Goal: Task Accomplishment & Management: Complete application form

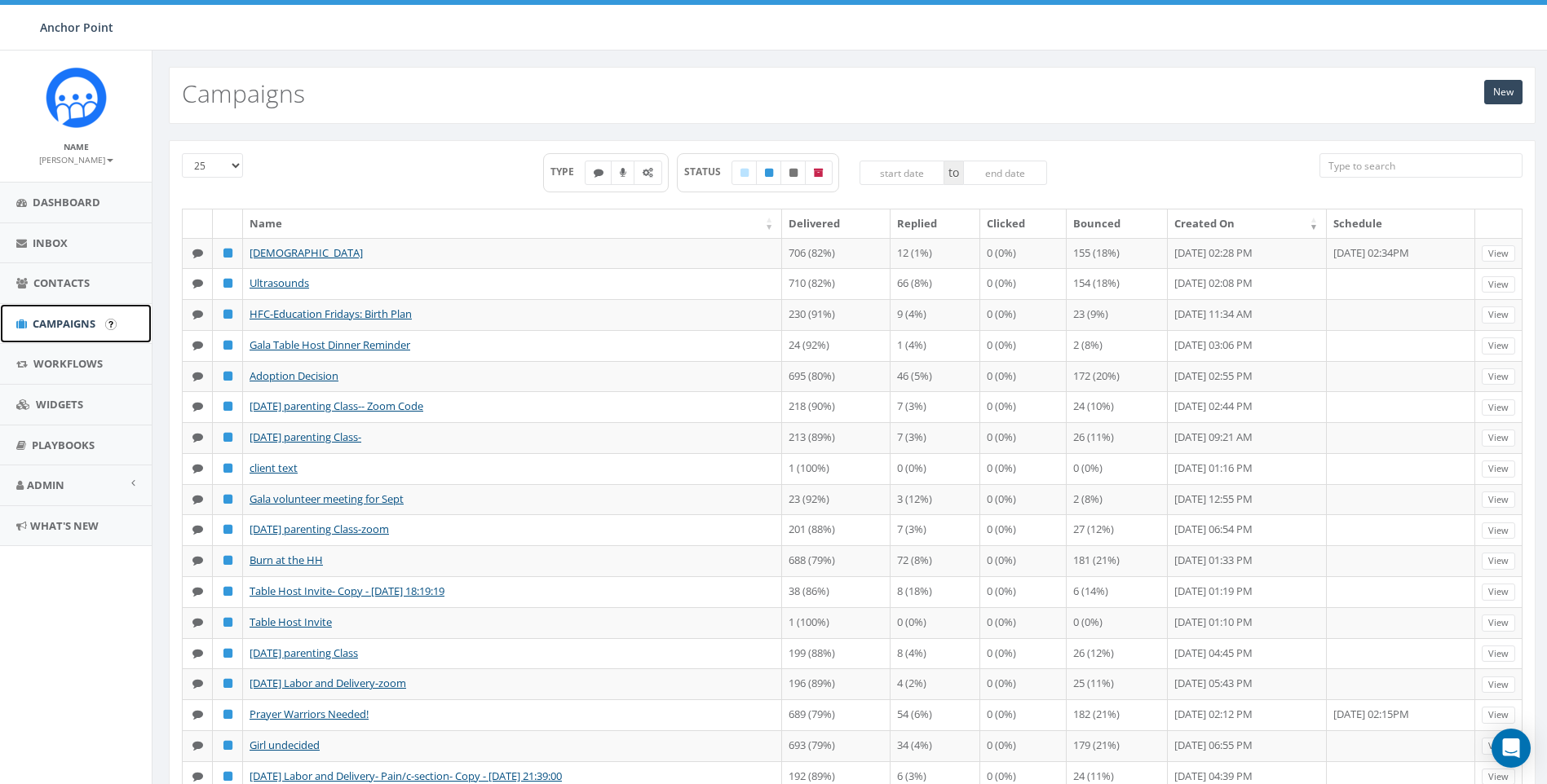
click at [53, 323] on span "Campaigns" at bounding box center [64, 323] width 63 height 15
click at [1511, 92] on link "New" at bounding box center [1503, 92] width 39 height 24
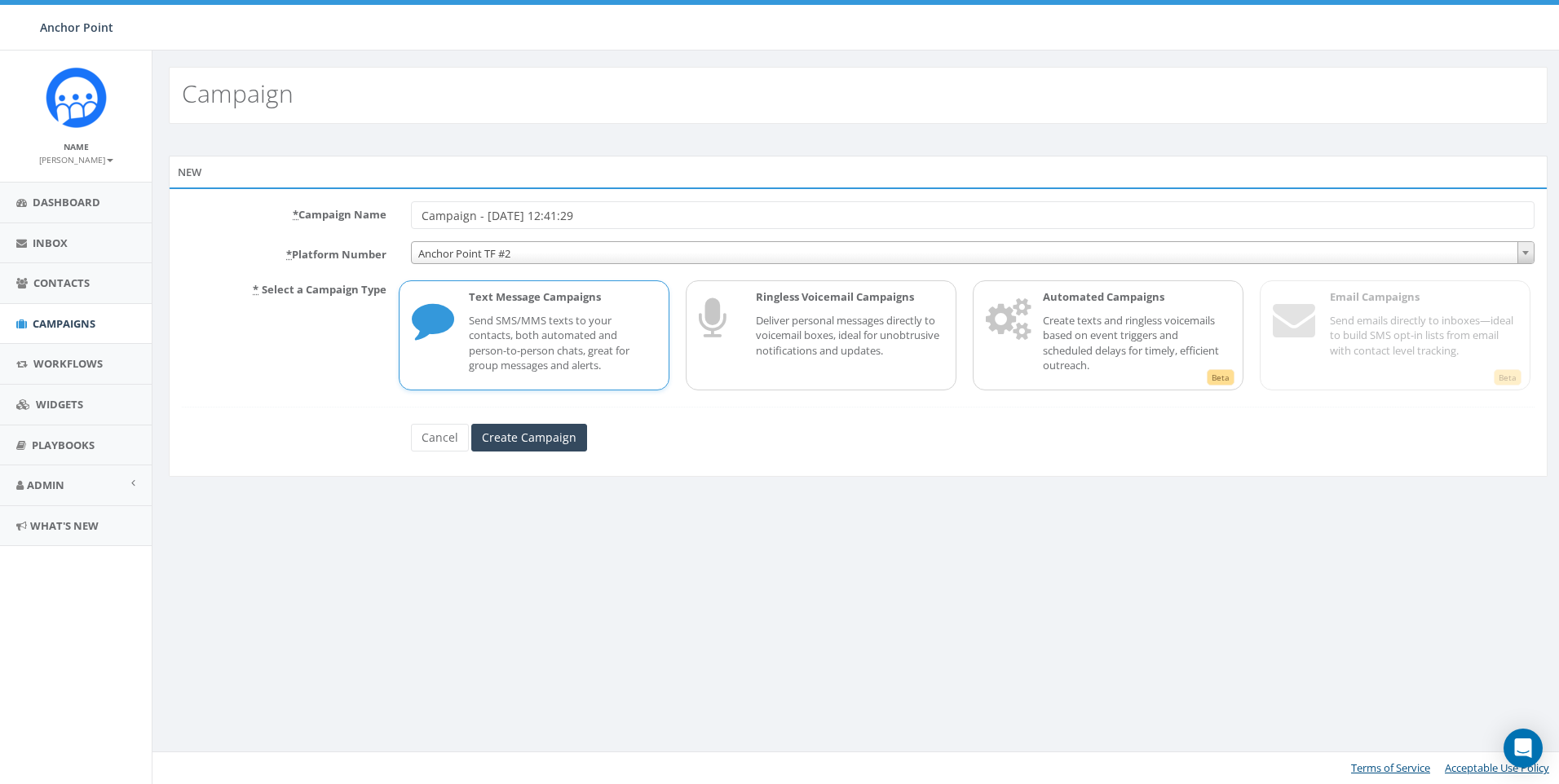
click at [585, 250] on span "Anchor Point TF #2" at bounding box center [972, 253] width 1122 height 23
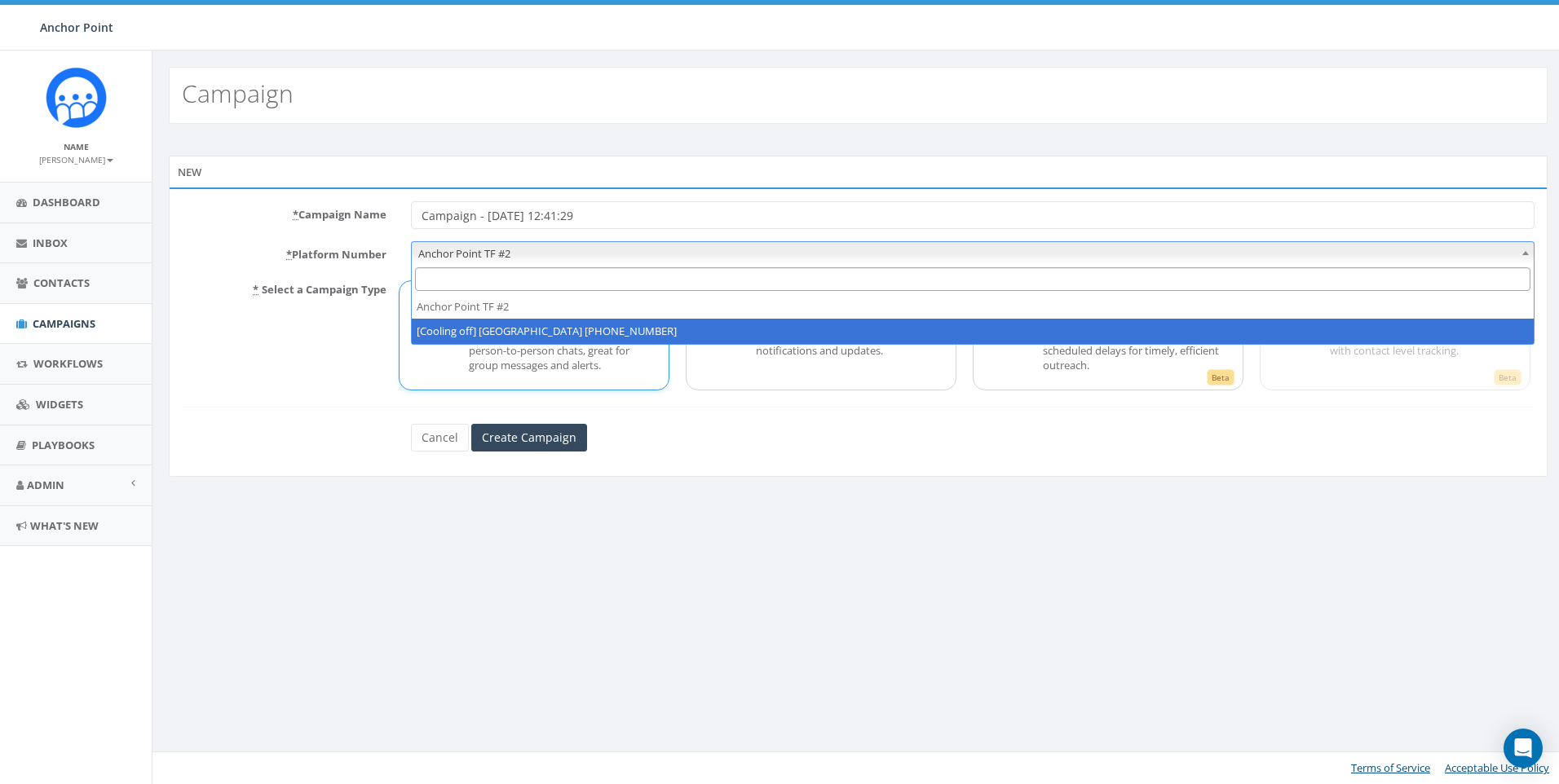
select select "2317893"
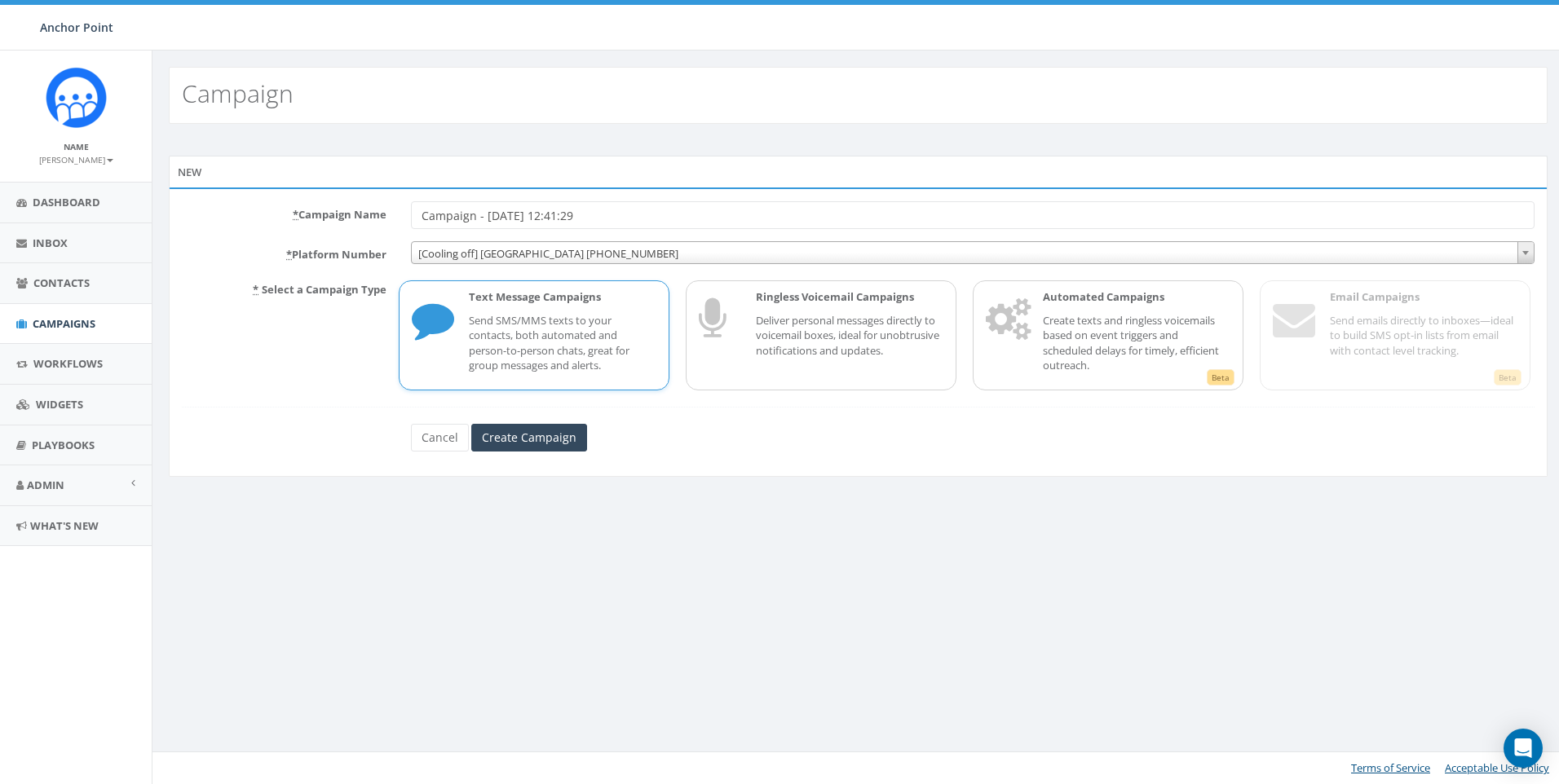
click at [538, 360] on p "Send SMS/MMS texts to your contacts, both automated and person-to-person chats,…" at bounding box center [563, 343] width 187 height 60
click at [542, 436] on input "Create Campaign" at bounding box center [529, 438] width 116 height 27
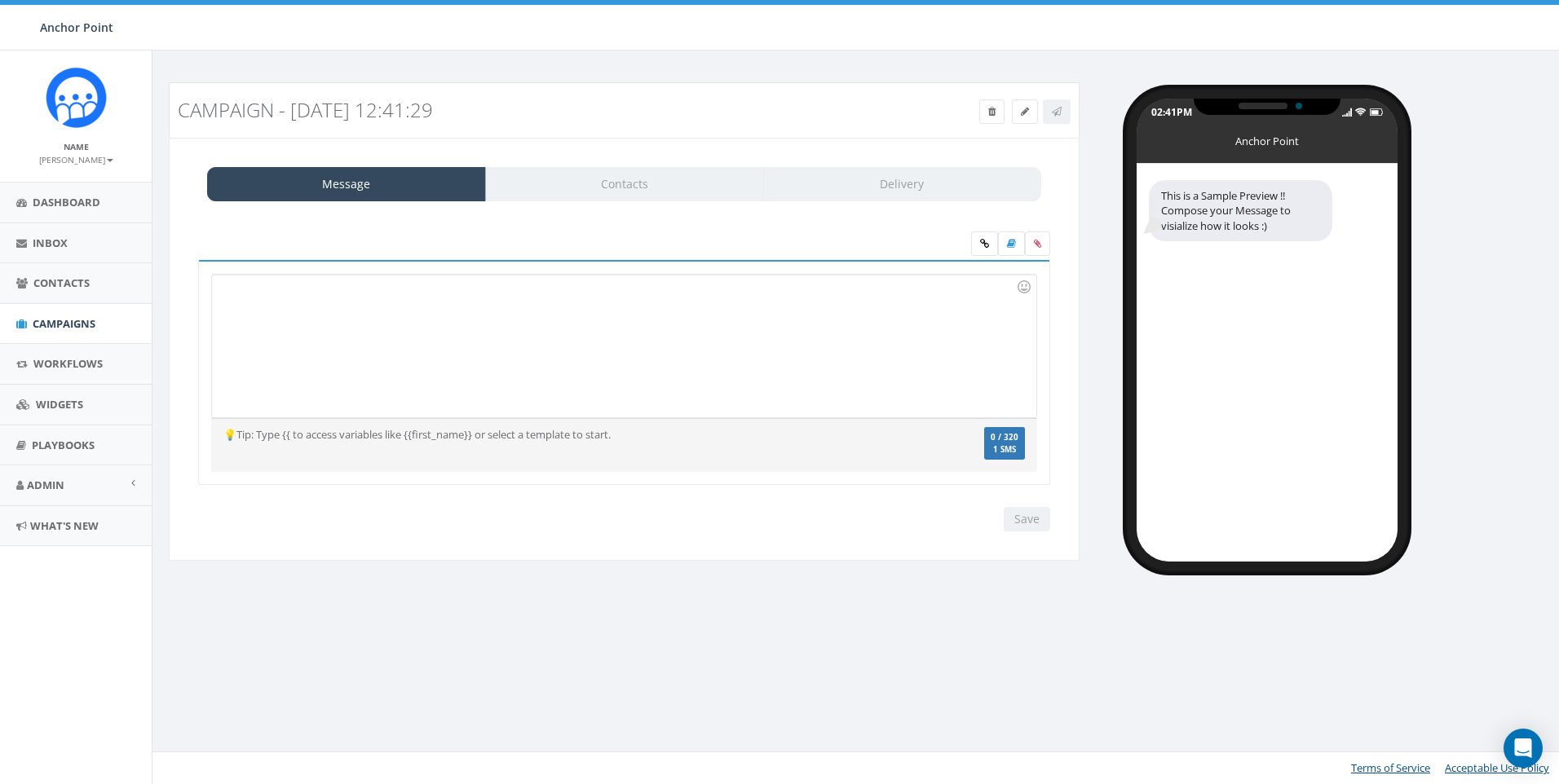
click at [338, 115] on h3 "Campaign - [DATE] 12:41:29" at bounding box center [509, 110] width 664 height 21
click at [1022, 117] on span at bounding box center [1025, 112] width 8 height 14
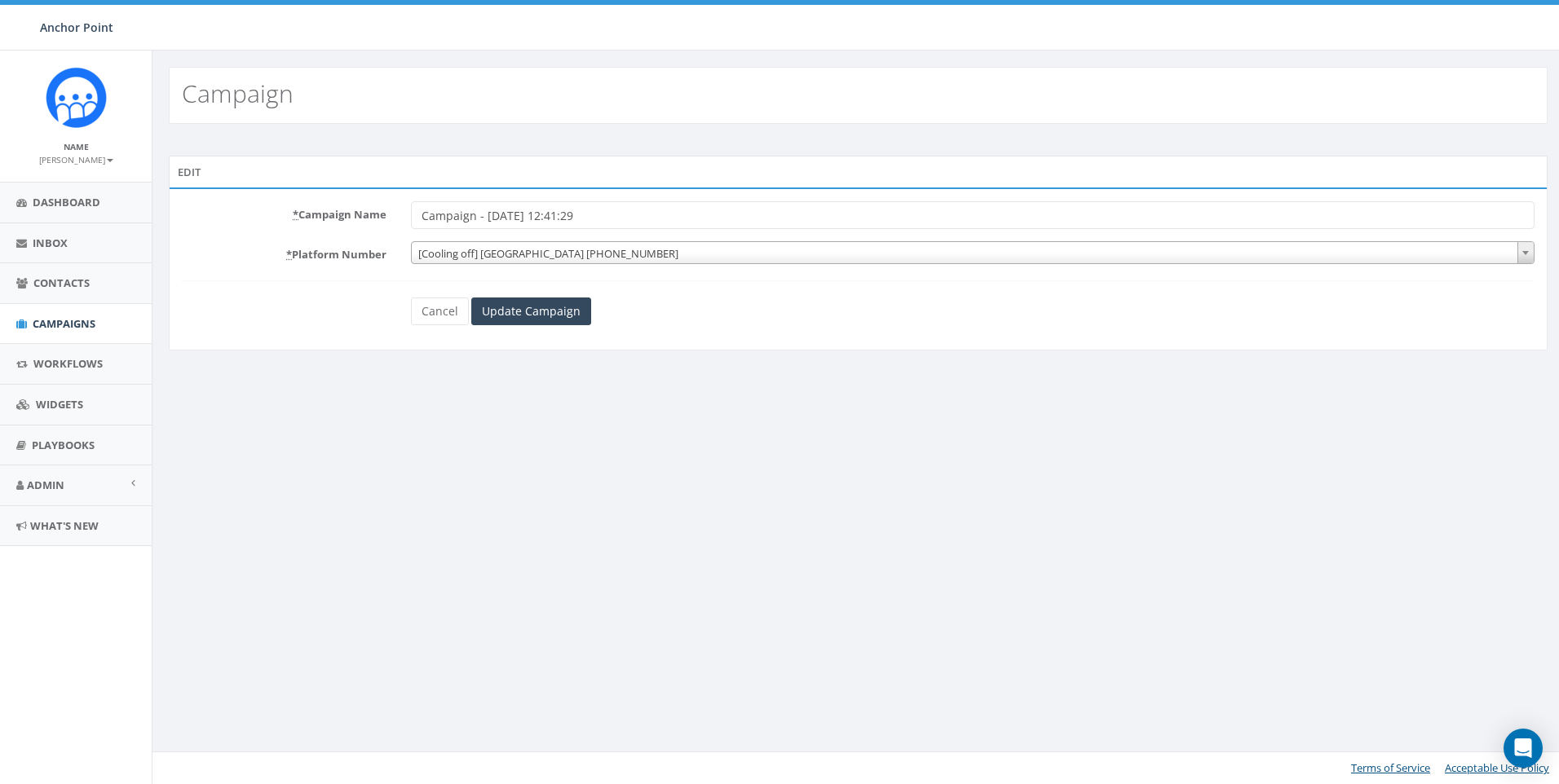
drag, startPoint x: 649, startPoint y: 217, endPoint x: 192, endPoint y: 224, distance: 457.1
click at [192, 224] on div "* Campaign Name Campaign - [DATE] 12:41:29" at bounding box center [858, 215] width 1378 height 27
type input "HFC-Education [DATE]: Birth Plan Zoom"
click at [538, 319] on input "Update Campaign" at bounding box center [532, 312] width 120 height 27
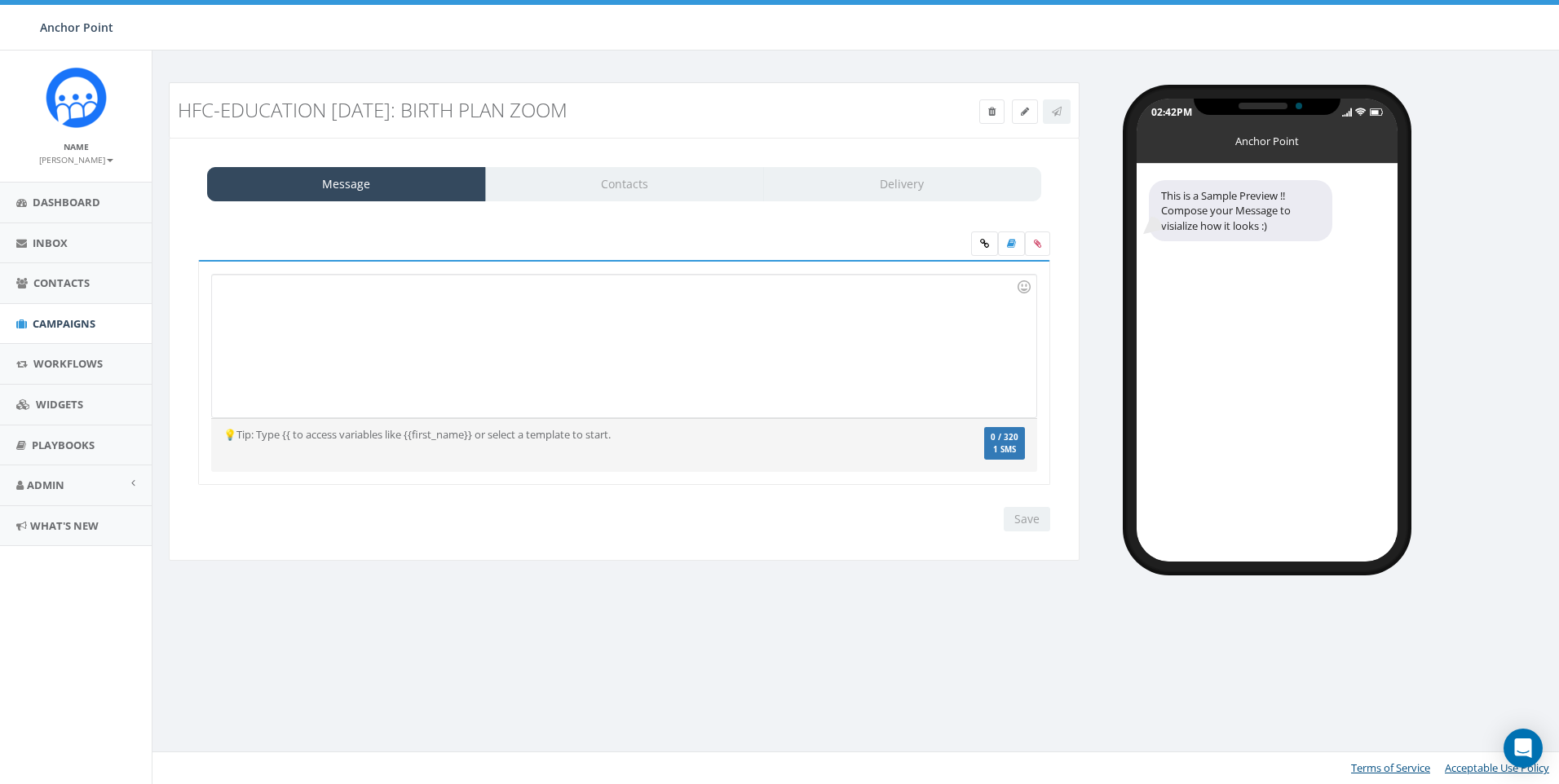
click at [542, 316] on div at bounding box center [624, 346] width 824 height 143
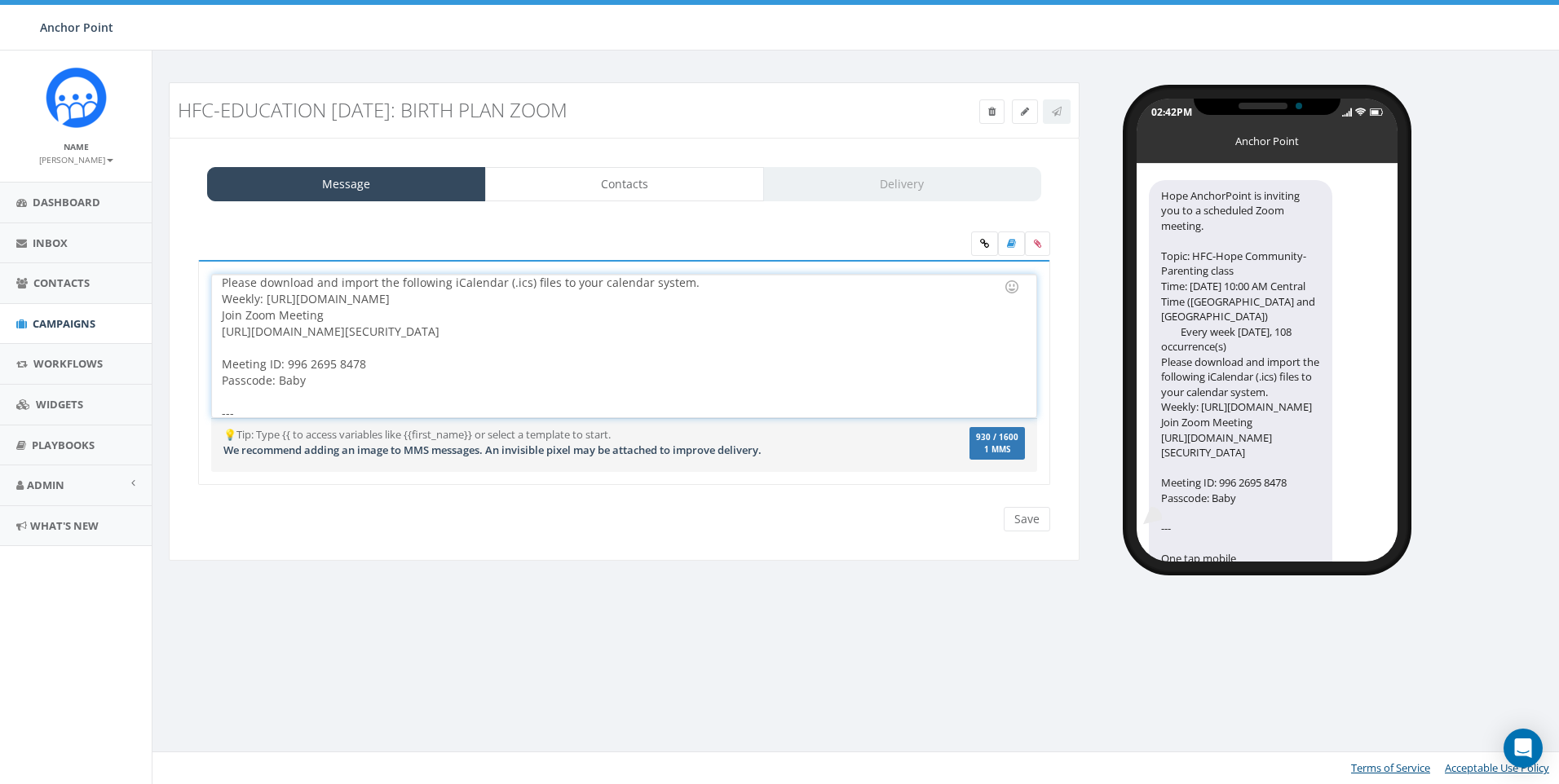
scroll to position [79, 0]
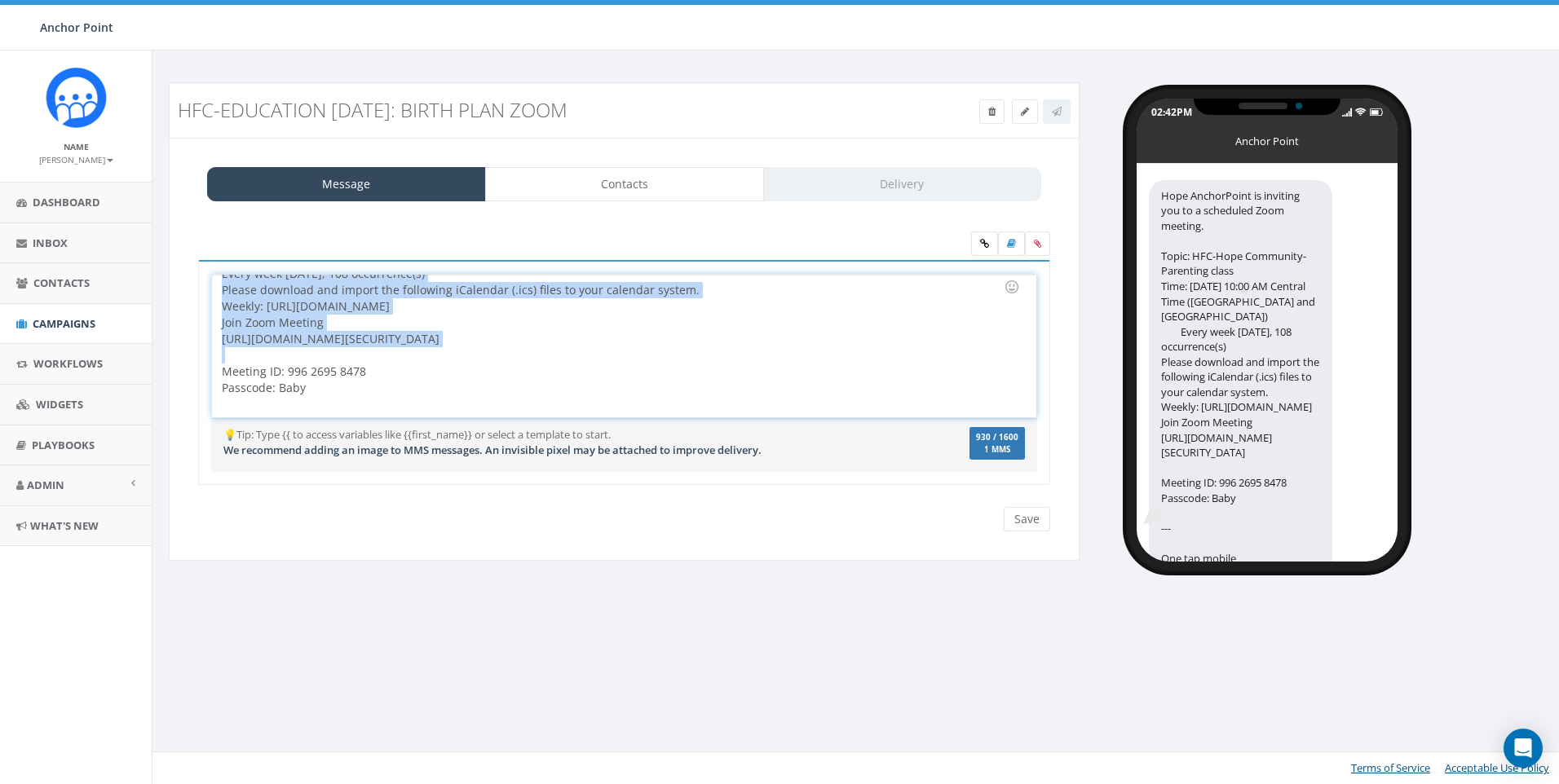
drag, startPoint x: 227, startPoint y: 310, endPoint x: 670, endPoint y: 381, distance: 448.7
click at [670, 381] on div "Hope AnchorPoint is inviting you to a scheduled Zoom meeting. Topic: HFC-Hope C…" at bounding box center [624, 346] width 824 height 143
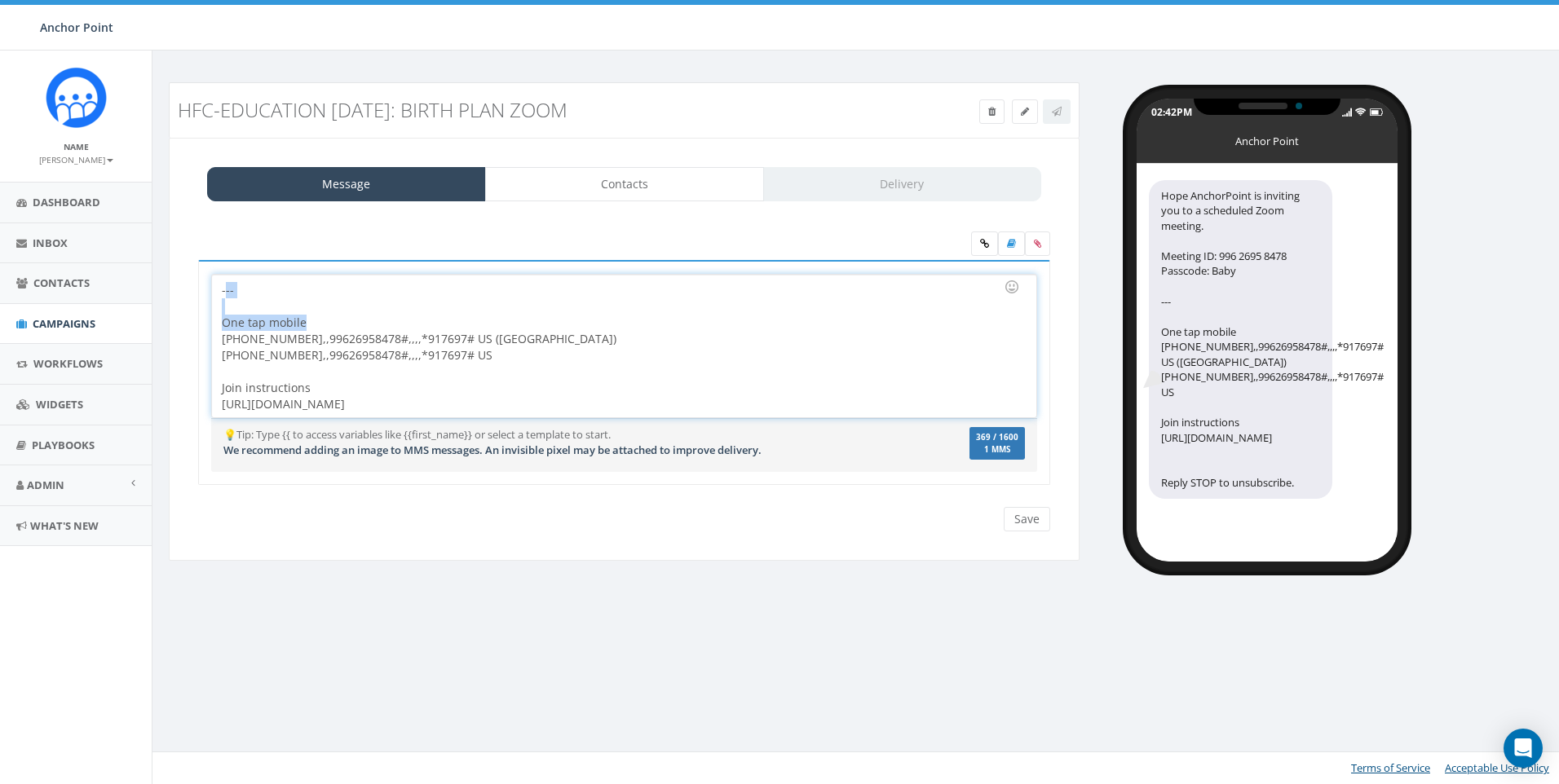
drag, startPoint x: 226, startPoint y: 362, endPoint x: 1026, endPoint y: 445, distance: 804.3
click at [1026, 445] on div "Hope AnchorPoint is inviting you to a scheduled Zoom meeting. Meeting ID: 996 2…" at bounding box center [624, 373] width 852 height 226
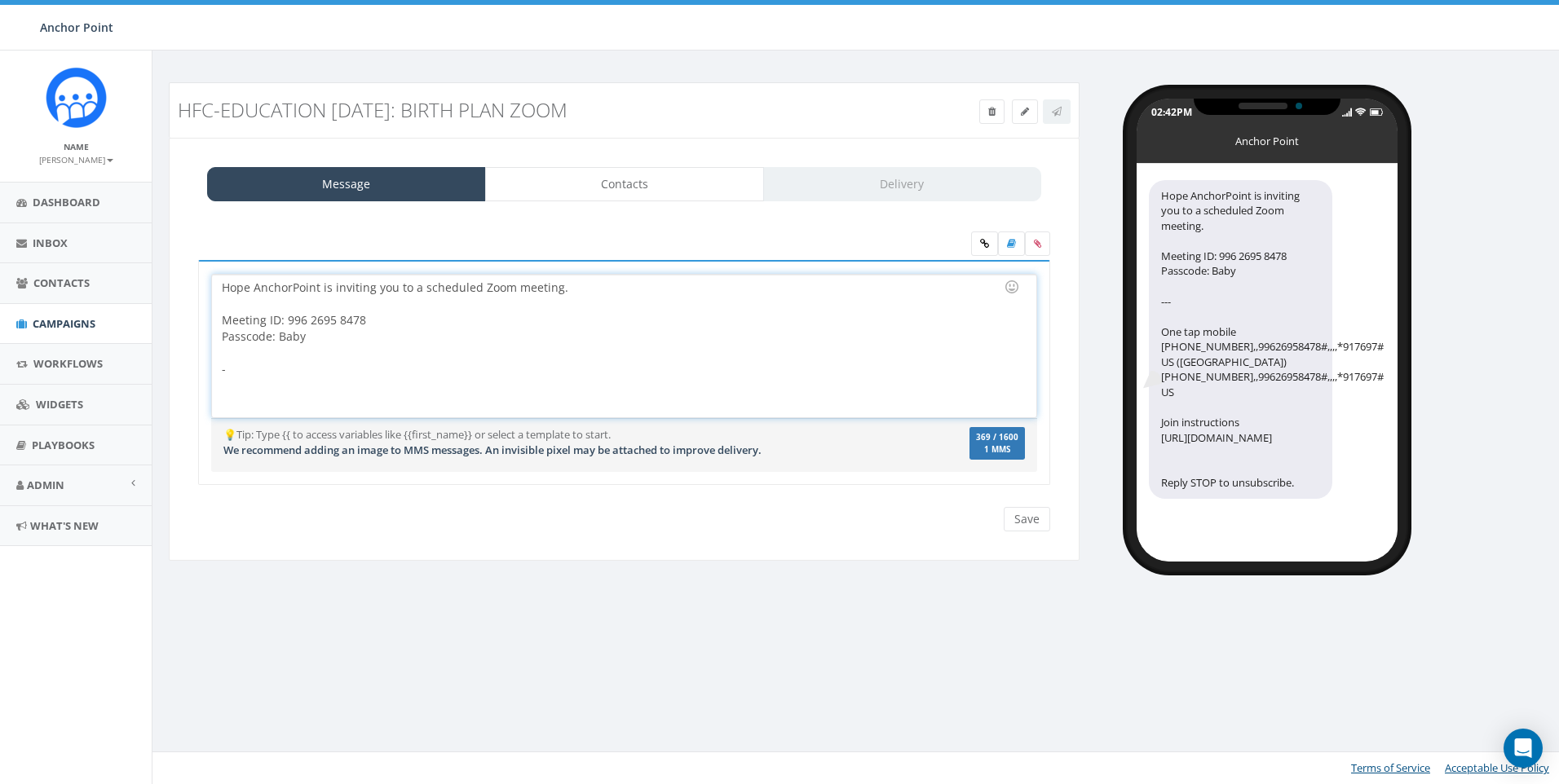
scroll to position [0, 0]
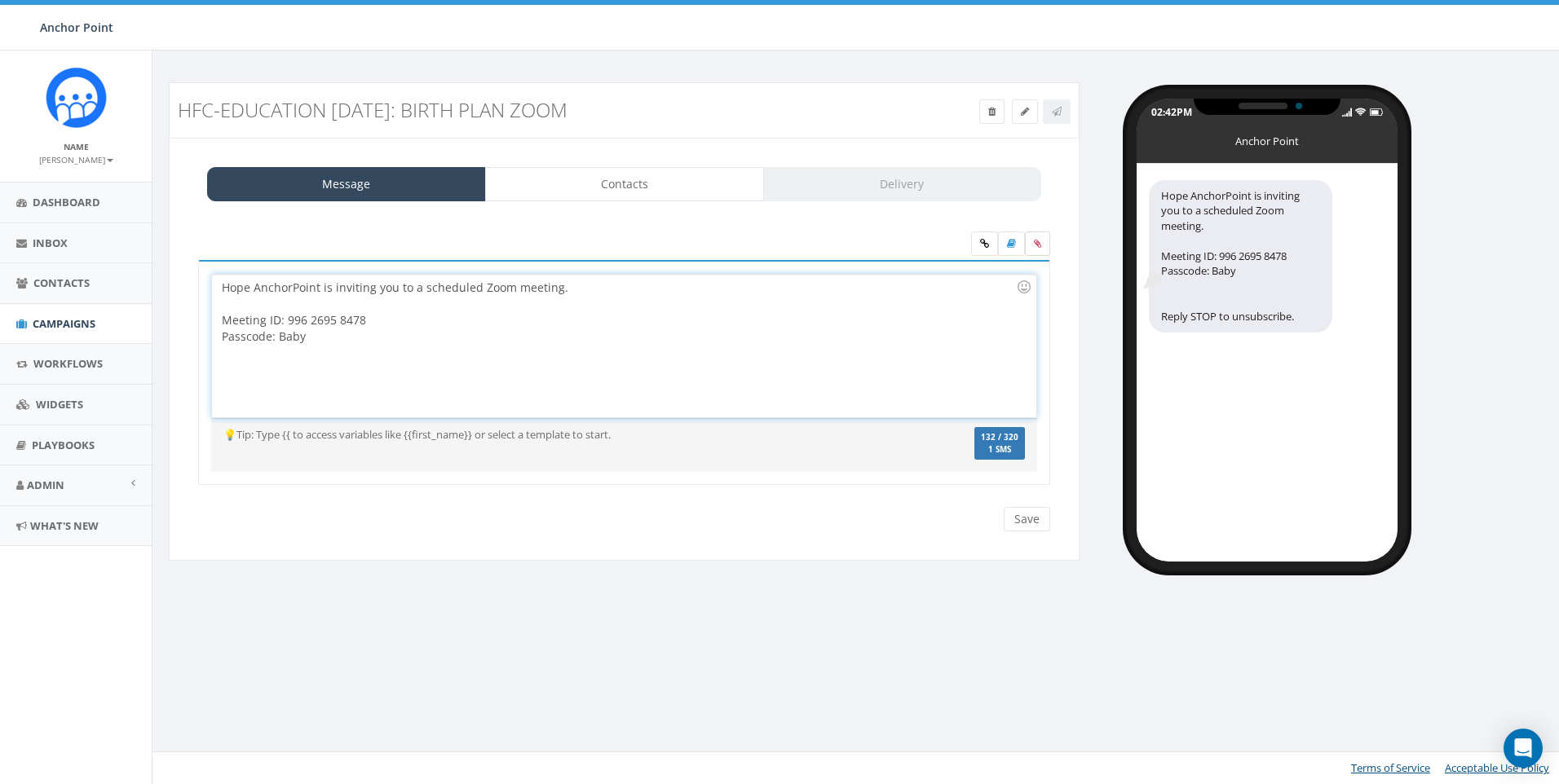
click at [1041, 245] on icon at bounding box center [1038, 243] width 8 height 9
click at [0, 0] on input "file" at bounding box center [0, 0] width 0 height 0
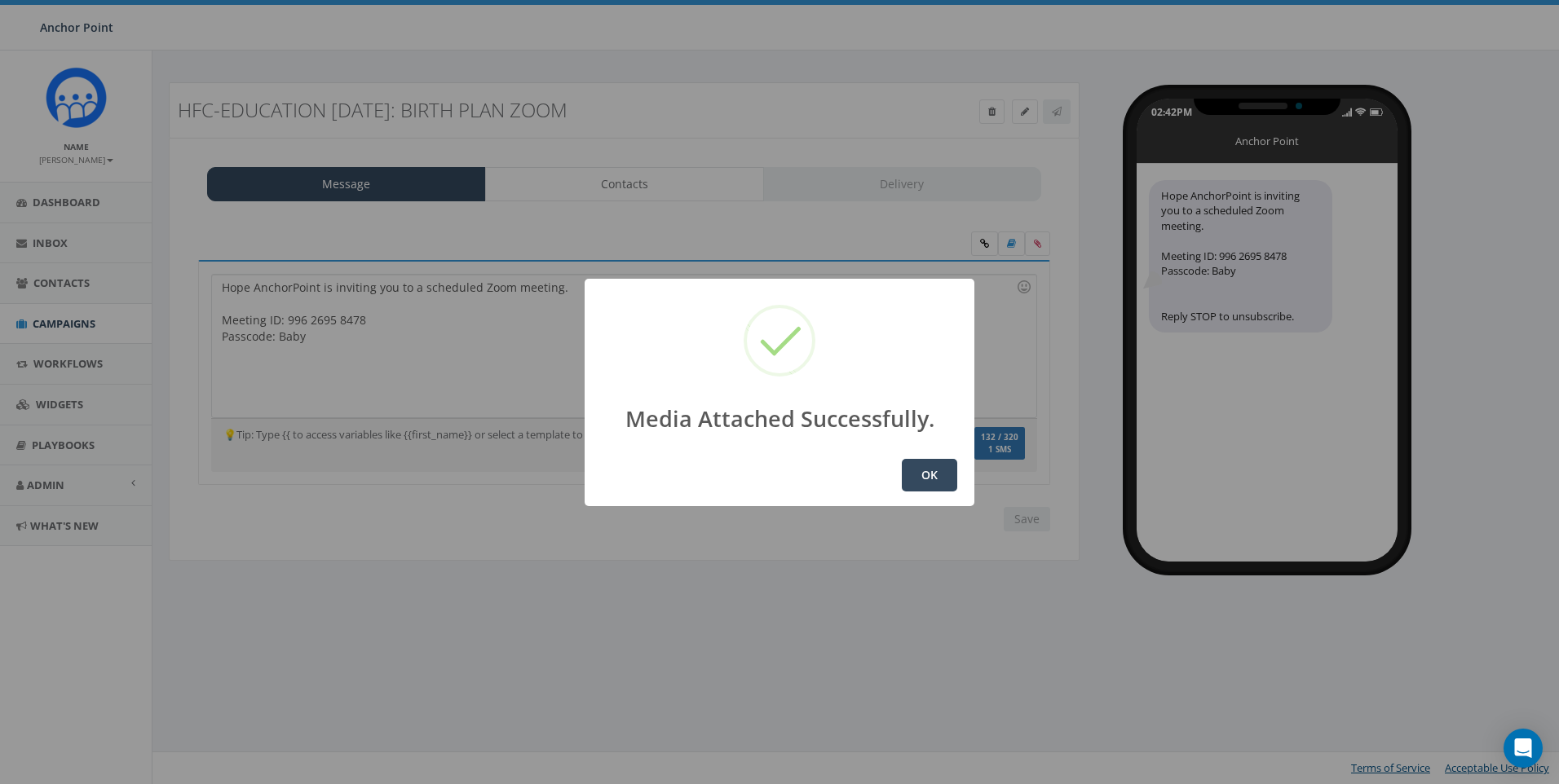
click at [929, 475] on button "OK" at bounding box center [929, 476] width 56 height 33
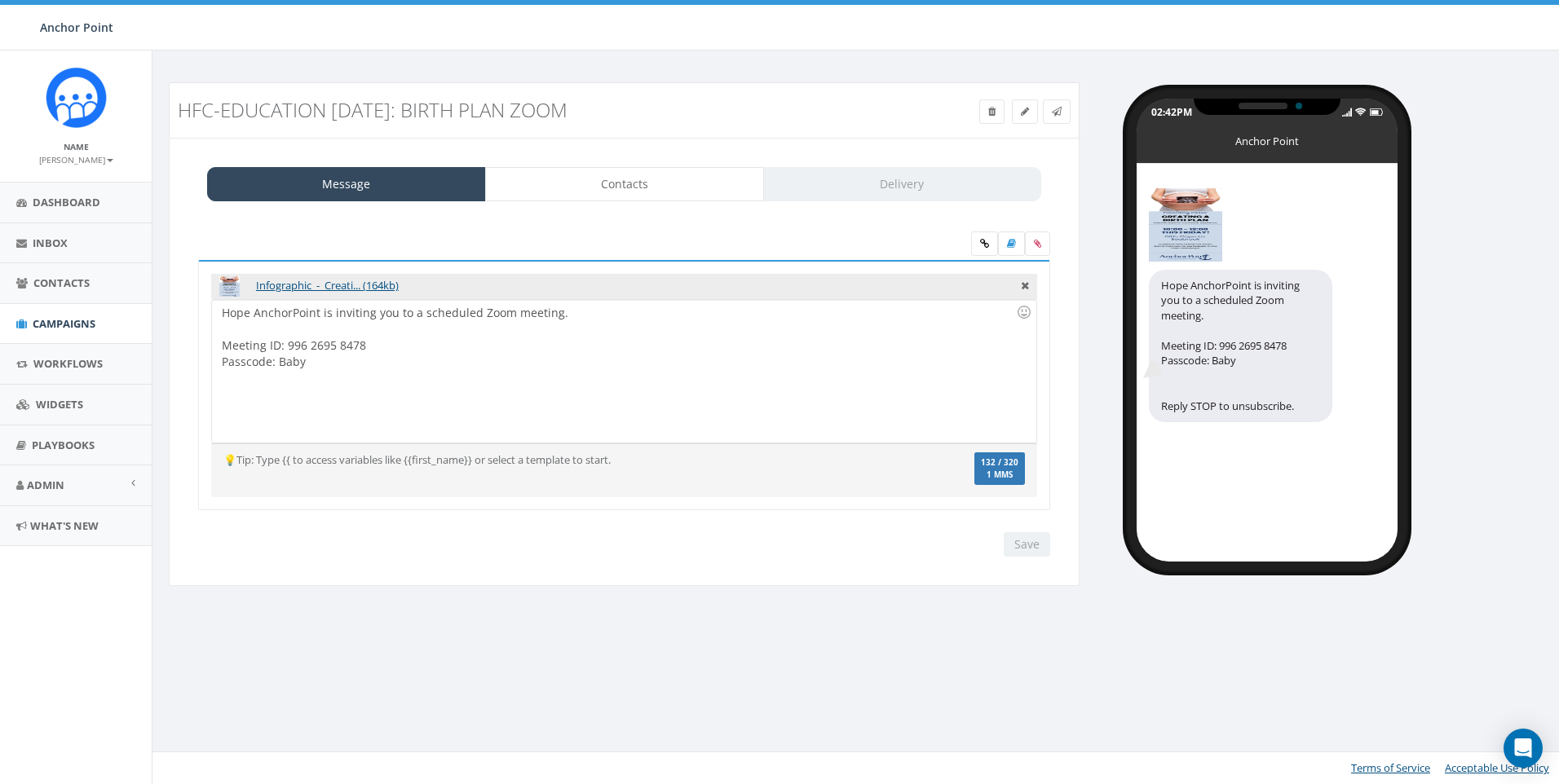
click at [220, 315] on div "Hope AnchorPoint is inviting you to a scheduled Zoom meeting. Meeting ID: 996 2…" at bounding box center [624, 371] width 824 height 143
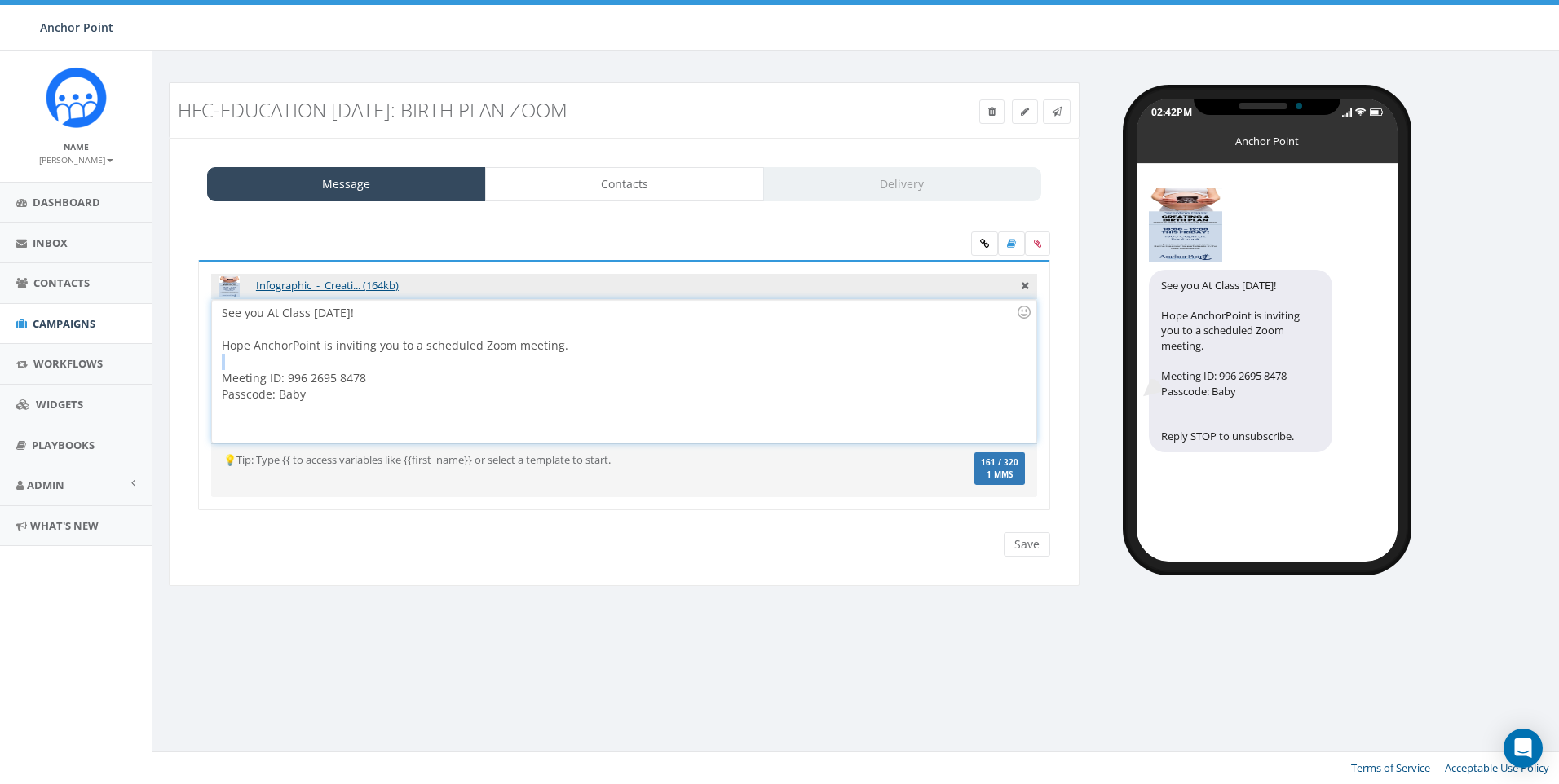
drag, startPoint x: 561, startPoint y: 348, endPoint x: 420, endPoint y: 357, distance: 141.3
click at [420, 357] on div "See you At Class Tomorrow! Hope AnchorPoint is inviting you to a scheduled Zoom…" at bounding box center [624, 371] width 824 height 143
click at [542, 356] on div at bounding box center [618, 362] width 795 height 16
drag, startPoint x: 574, startPoint y: 346, endPoint x: 186, endPoint y: 349, distance: 388.0
click at [186, 349] on div "Infographic_-_Creati... (164kb) Hope AnchorPoint is inviting you to a scheduled…" at bounding box center [624, 395] width 885 height 359
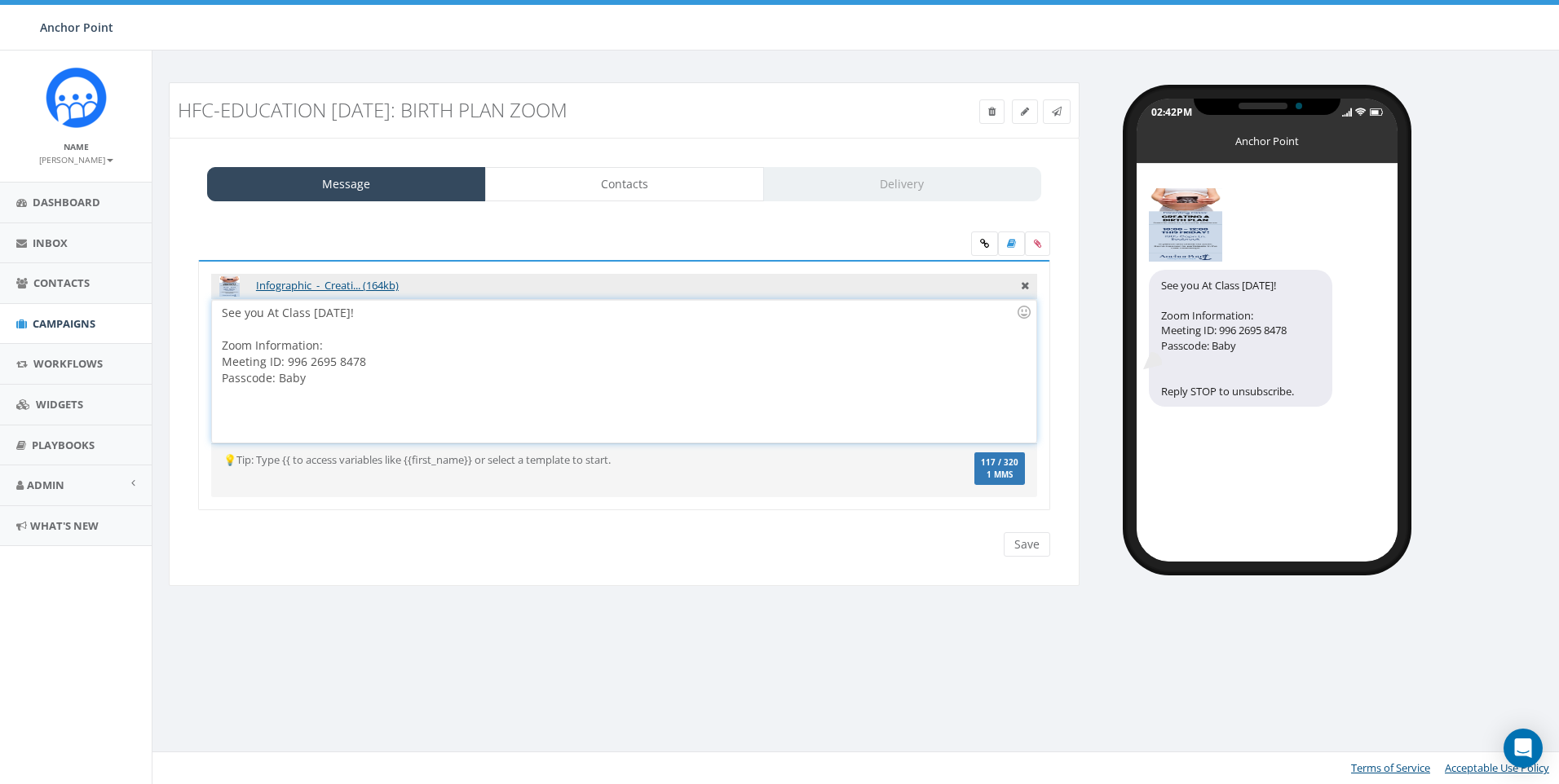
click at [260, 332] on div at bounding box center [618, 329] width 795 height 16
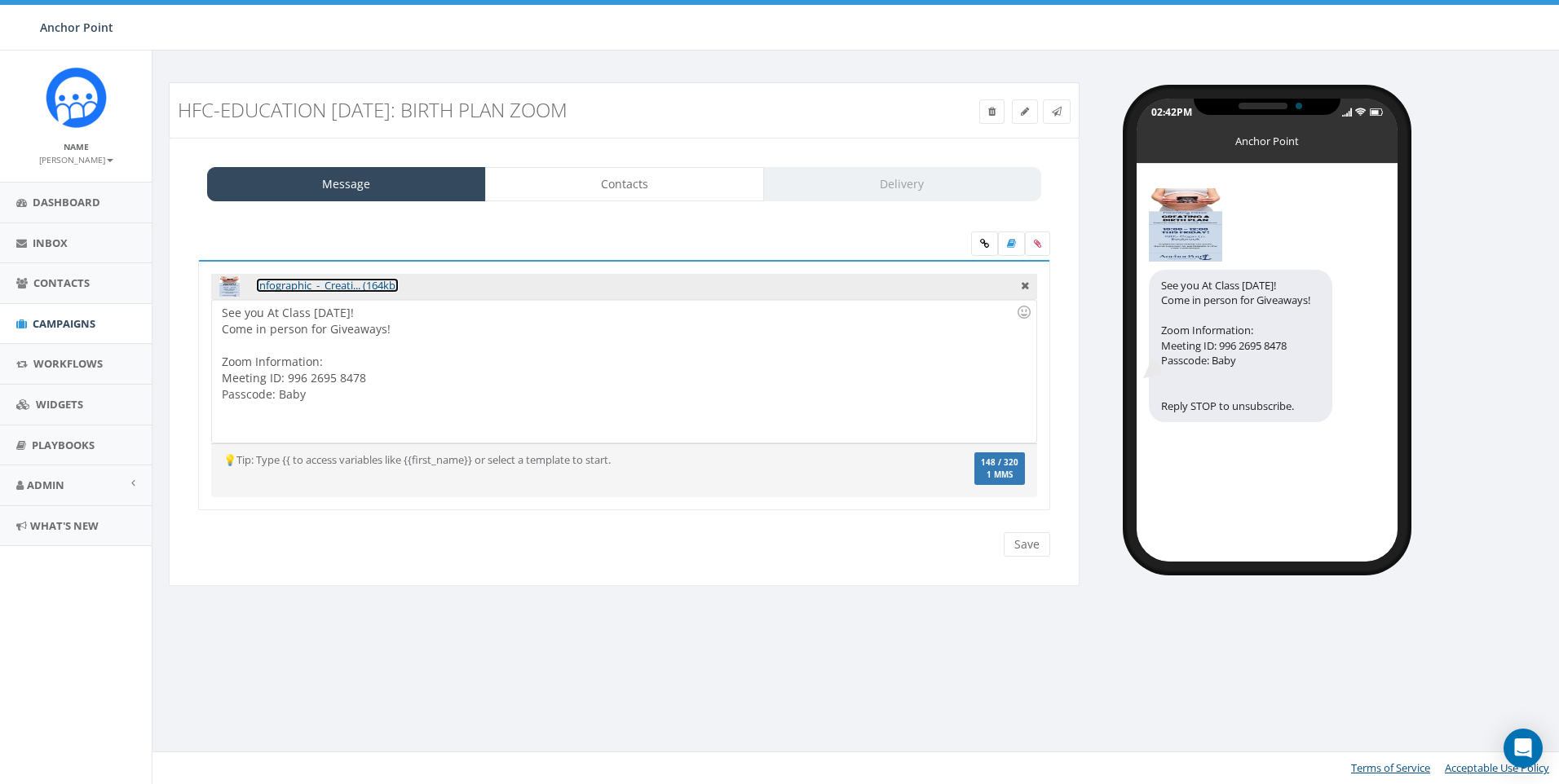
click at [311, 288] on link "Infographic_-_Creati... (164kb)" at bounding box center [327, 285] width 143 height 15
click at [1508, 453] on div "02:42PM Anchor Point See you At Class Tomorrow! Come in person for Giveaways! Z…" at bounding box center [1325, 322] width 468 height 479
click at [272, 313] on div "See you At Class Tomorrow! Come in person for Giveaways! Zoom Information: Meet…" at bounding box center [624, 371] width 824 height 143
click at [1031, 546] on input "Save" at bounding box center [1027, 544] width 46 height 24
click at [201, 353] on div "Infographic_-_Creati... (164kb) Hope AnchorPoint is inviting you to a scheduled…" at bounding box center [624, 386] width 852 height 251
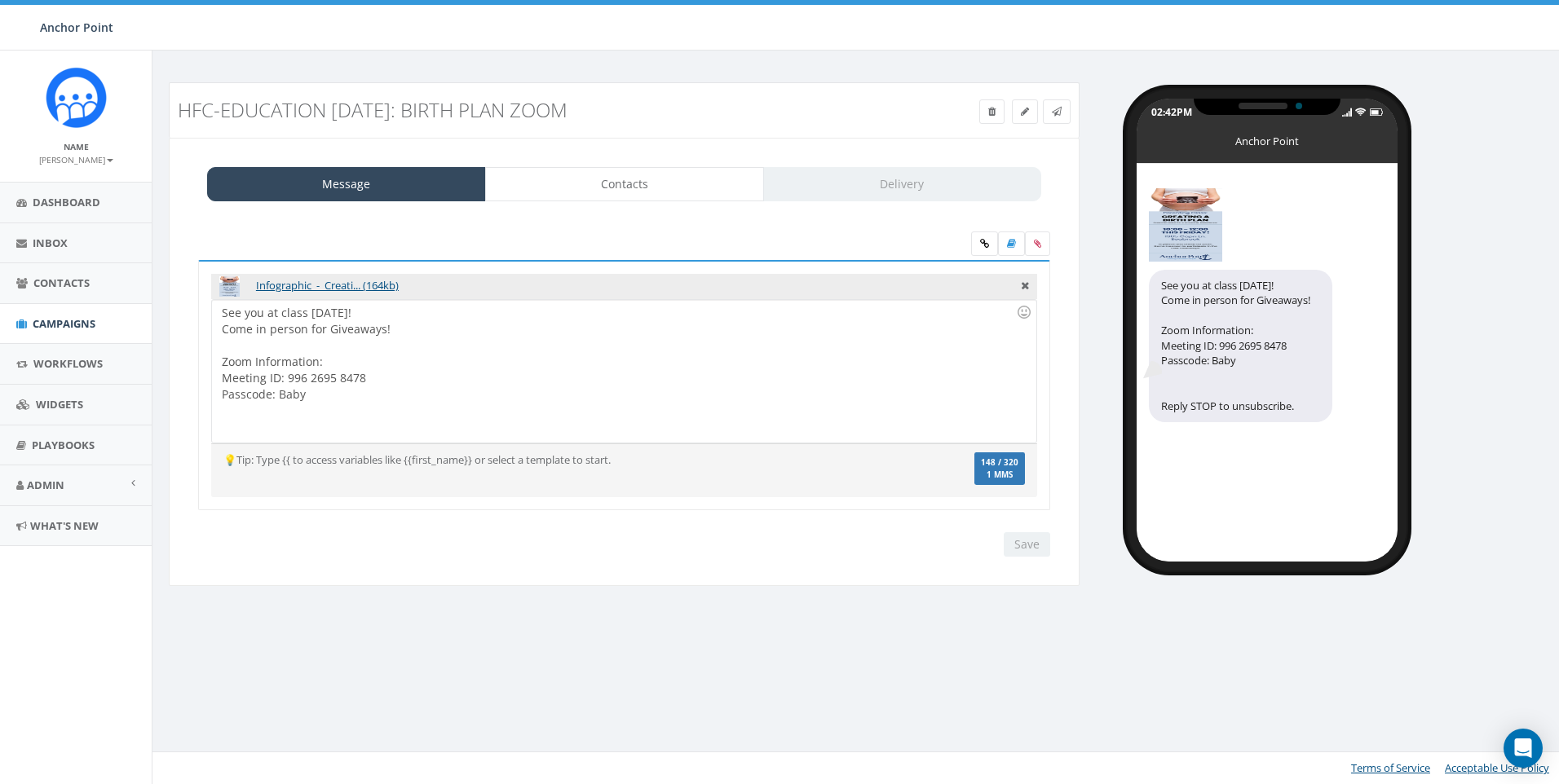
click at [350, 400] on div "See you at class Tomorrow! Come in person for Giveaways! Zoom Information: Meet…" at bounding box center [624, 371] width 824 height 143
click at [1030, 548] on input "Save" at bounding box center [1027, 544] width 46 height 24
click at [605, 182] on link "Contacts" at bounding box center [624, 185] width 279 height 34
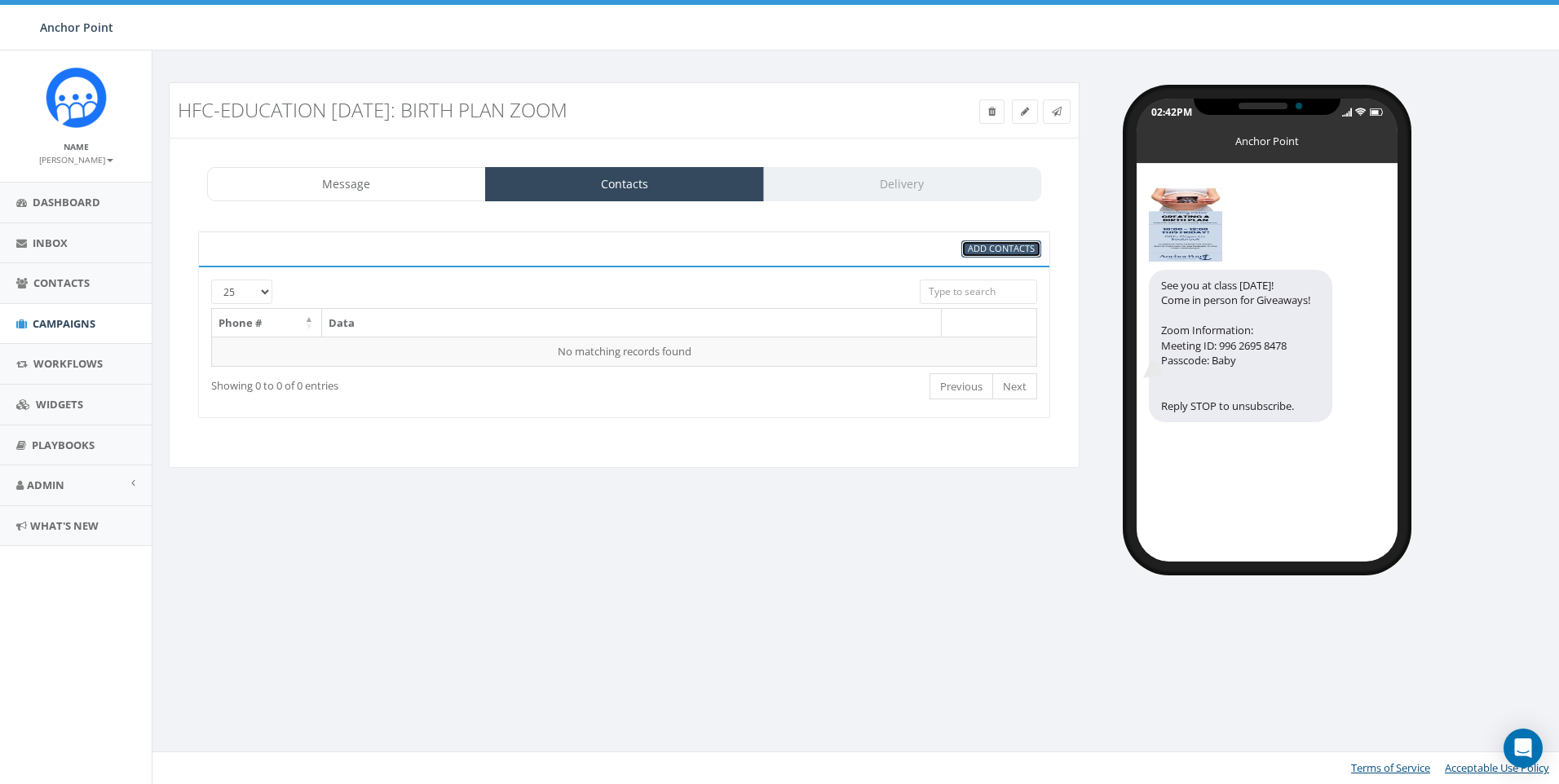
click at [965, 246] on link "Add Contacts" at bounding box center [1001, 249] width 80 height 17
select select
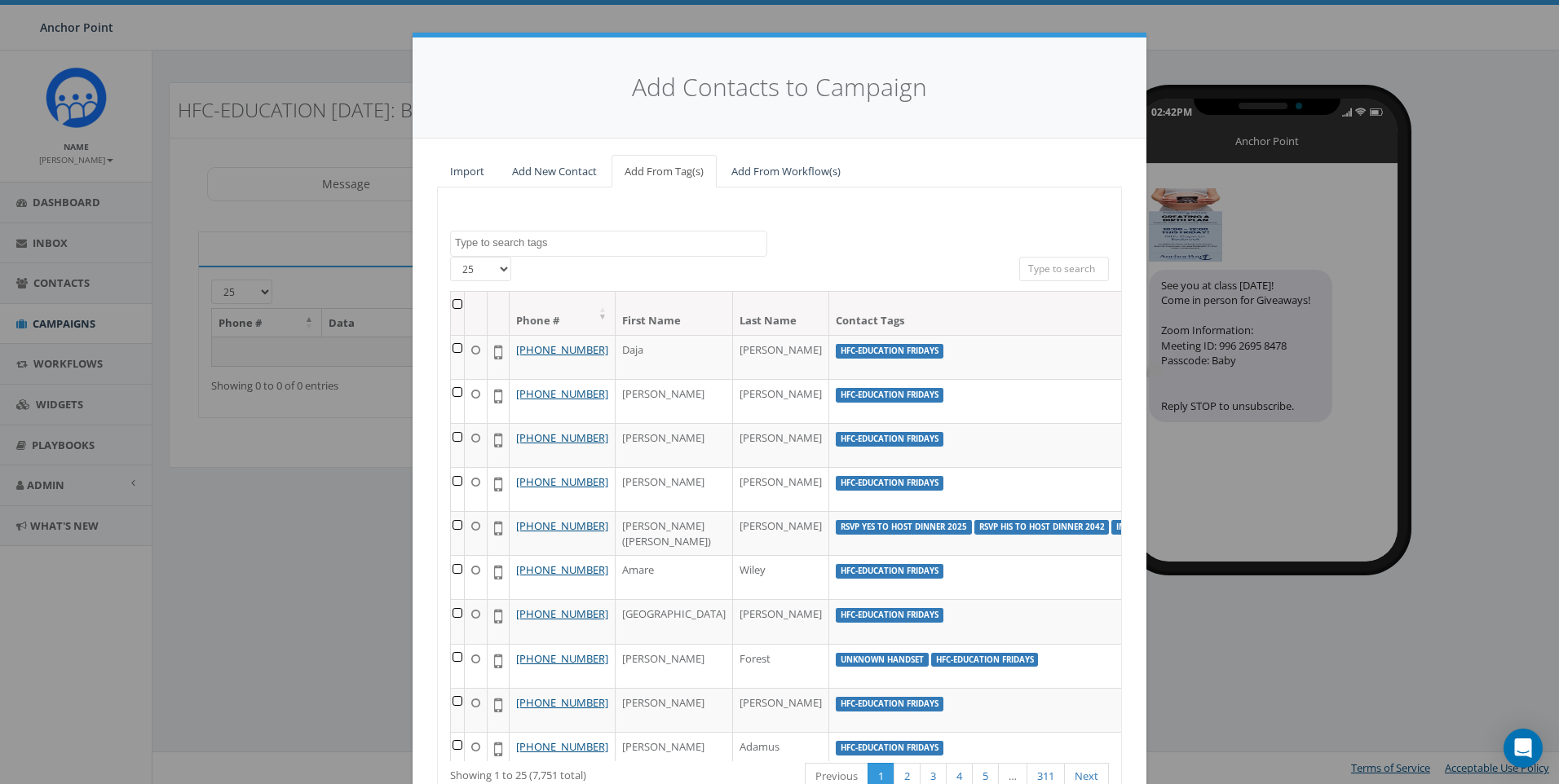
click at [511, 235] on textarea "Search" at bounding box center [611, 242] width 312 height 15
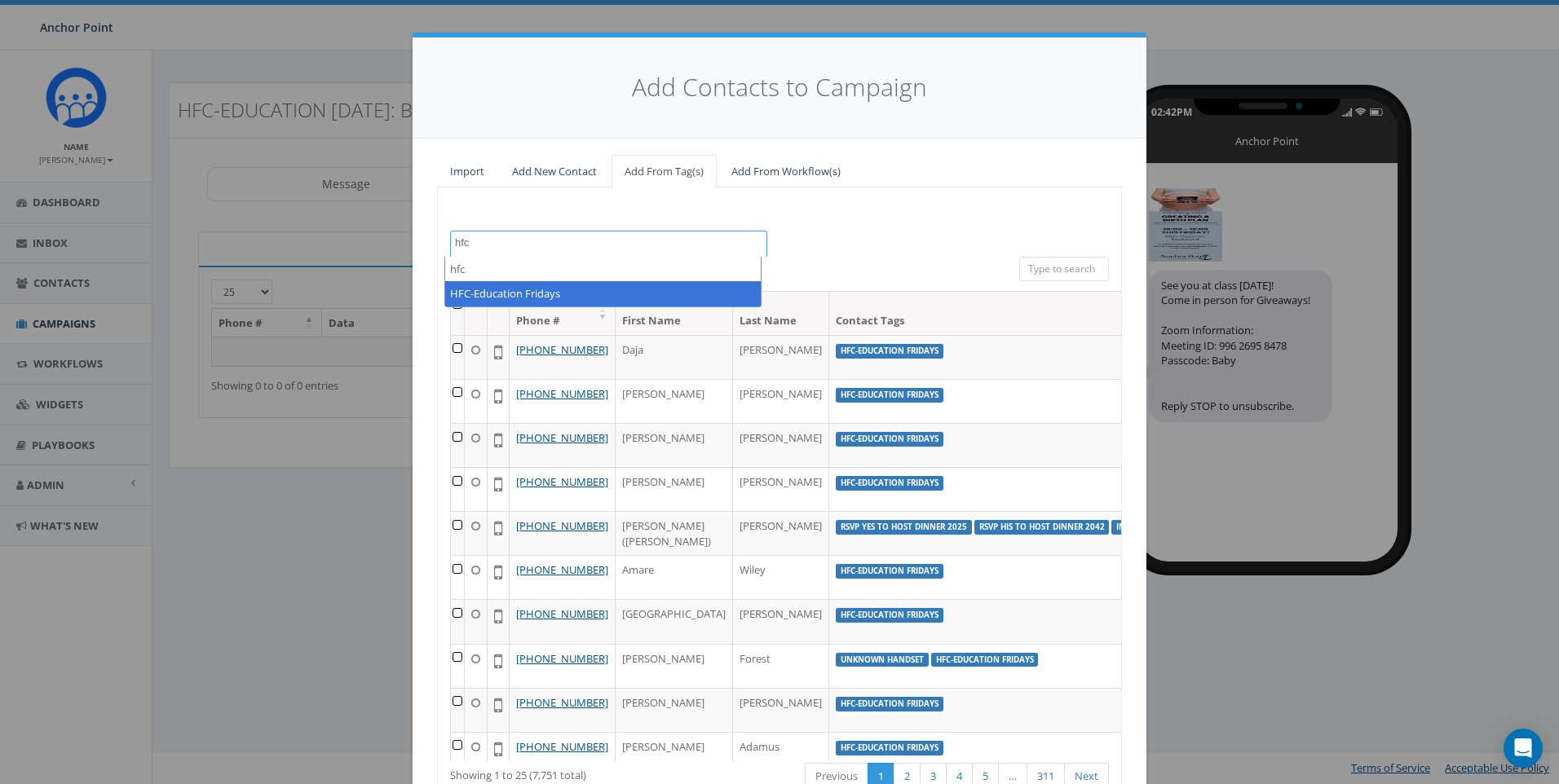
type textarea "hfc"
select select "HFC-Education Fridays"
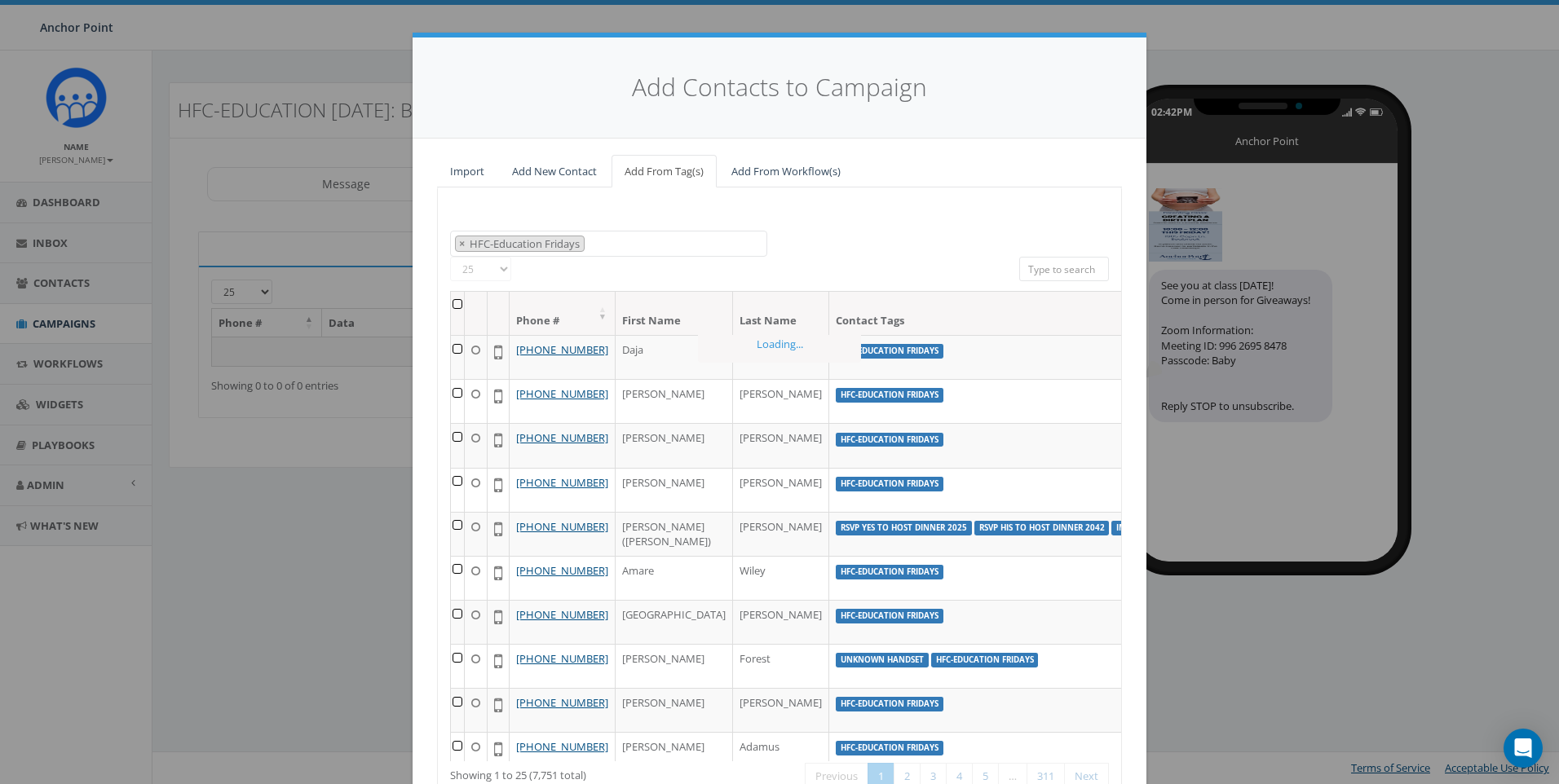
scroll to position [514, 0]
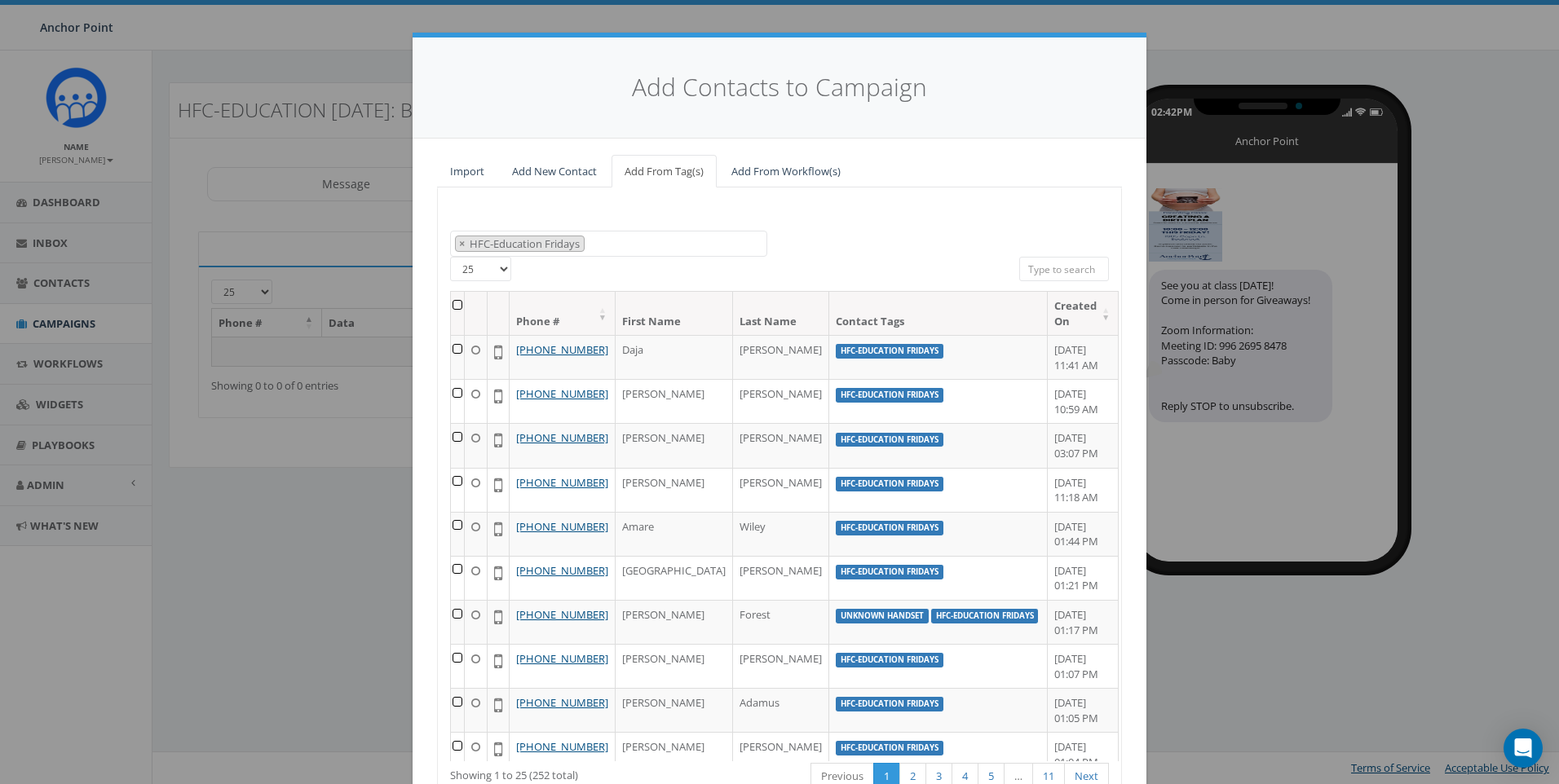
click at [491, 269] on select "25 50 100" at bounding box center [480, 269] width 61 height 24
select select "100"
click at [450, 257] on select "25 50 100" at bounding box center [480, 269] width 61 height 24
click at [880, 247] on div "0613 Donor Dinner 2024/09/12 2024 gala 2025/09/05 2025 Gala Table Host 2025 Gal…" at bounding box center [780, 244] width 684 height 27
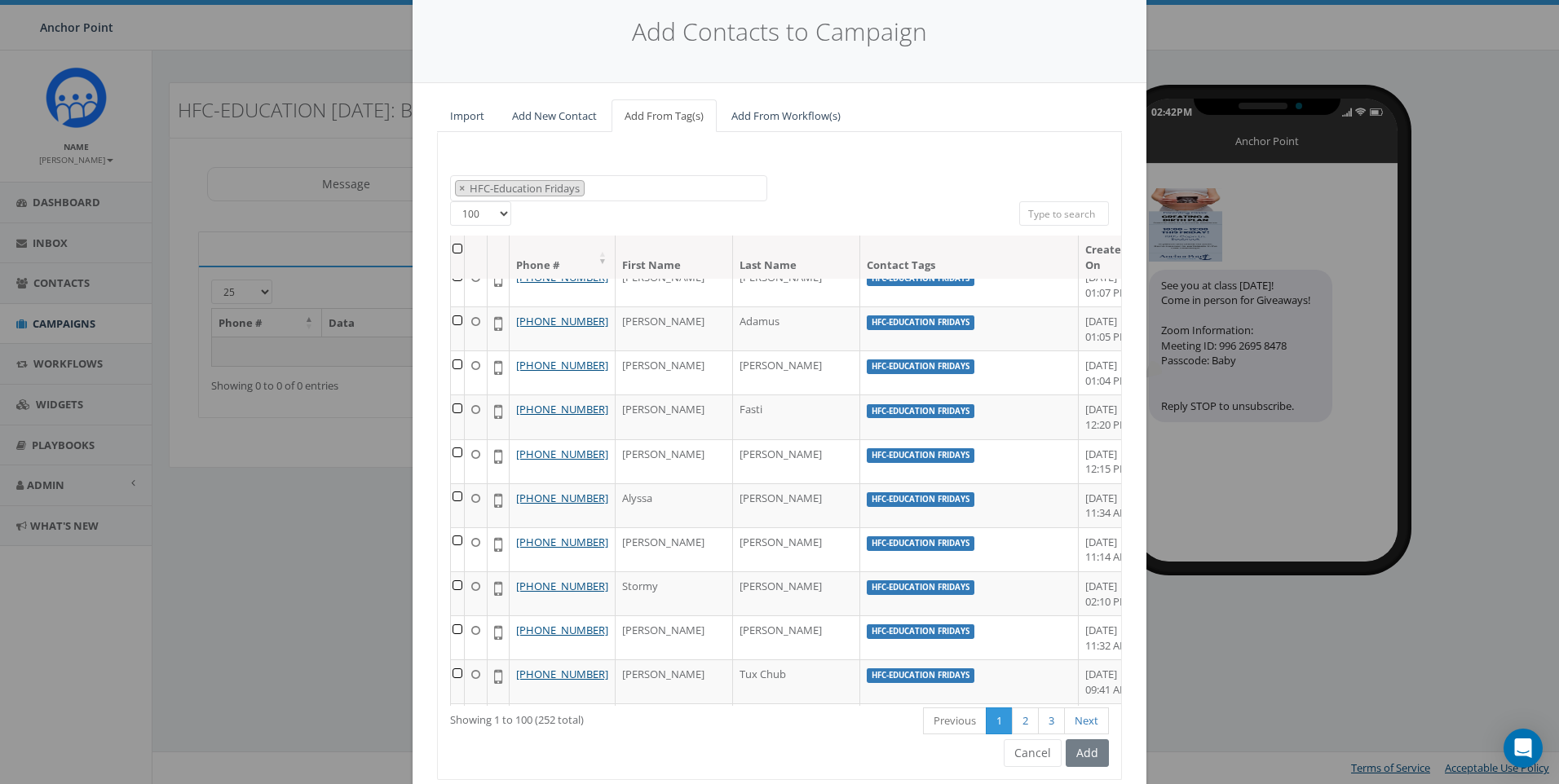
scroll to position [112, 0]
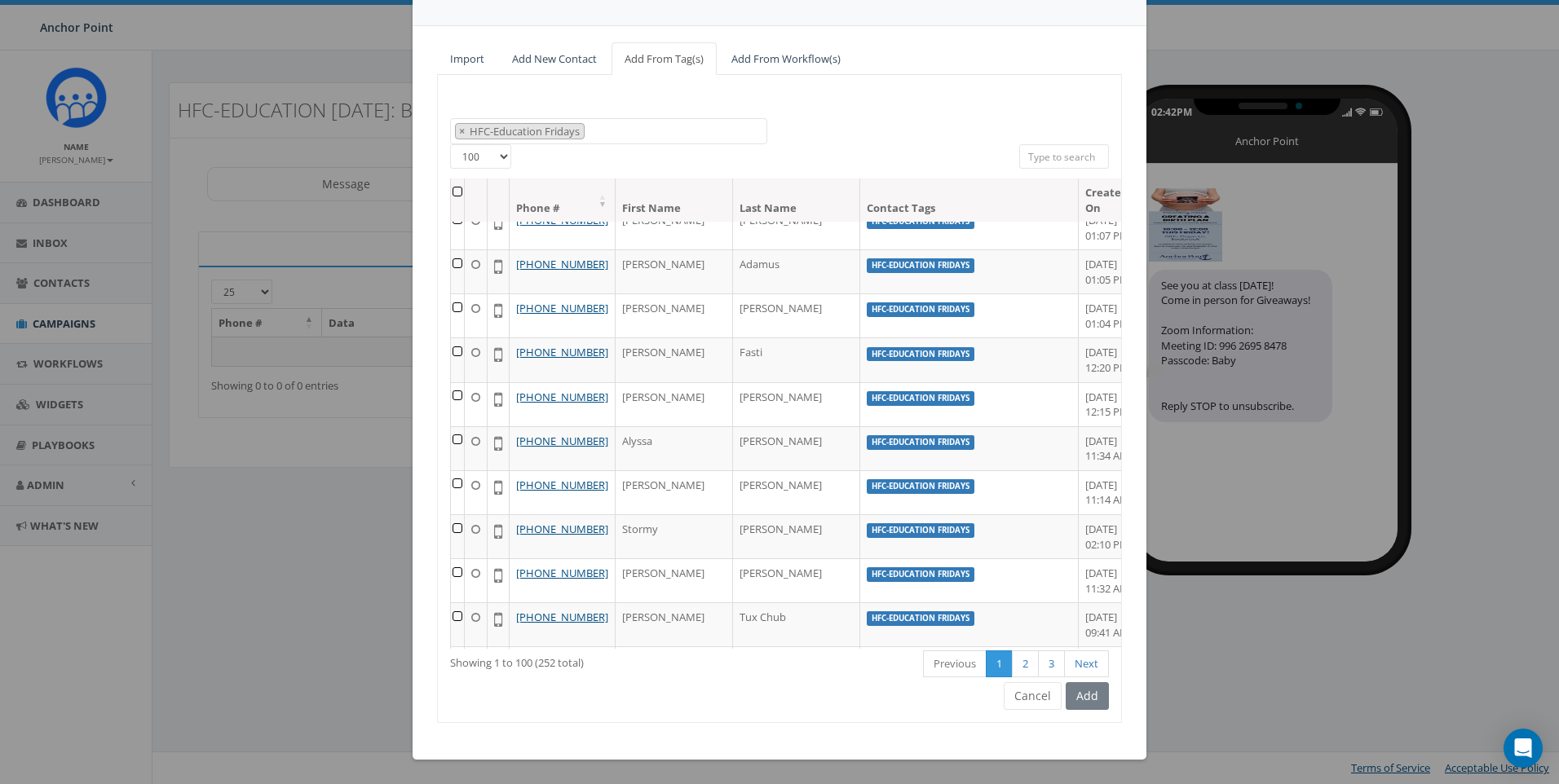
click at [1086, 697] on div "Add" at bounding box center [1085, 696] width 47 height 27
click at [461, 193] on th at bounding box center [458, 200] width 14 height 43
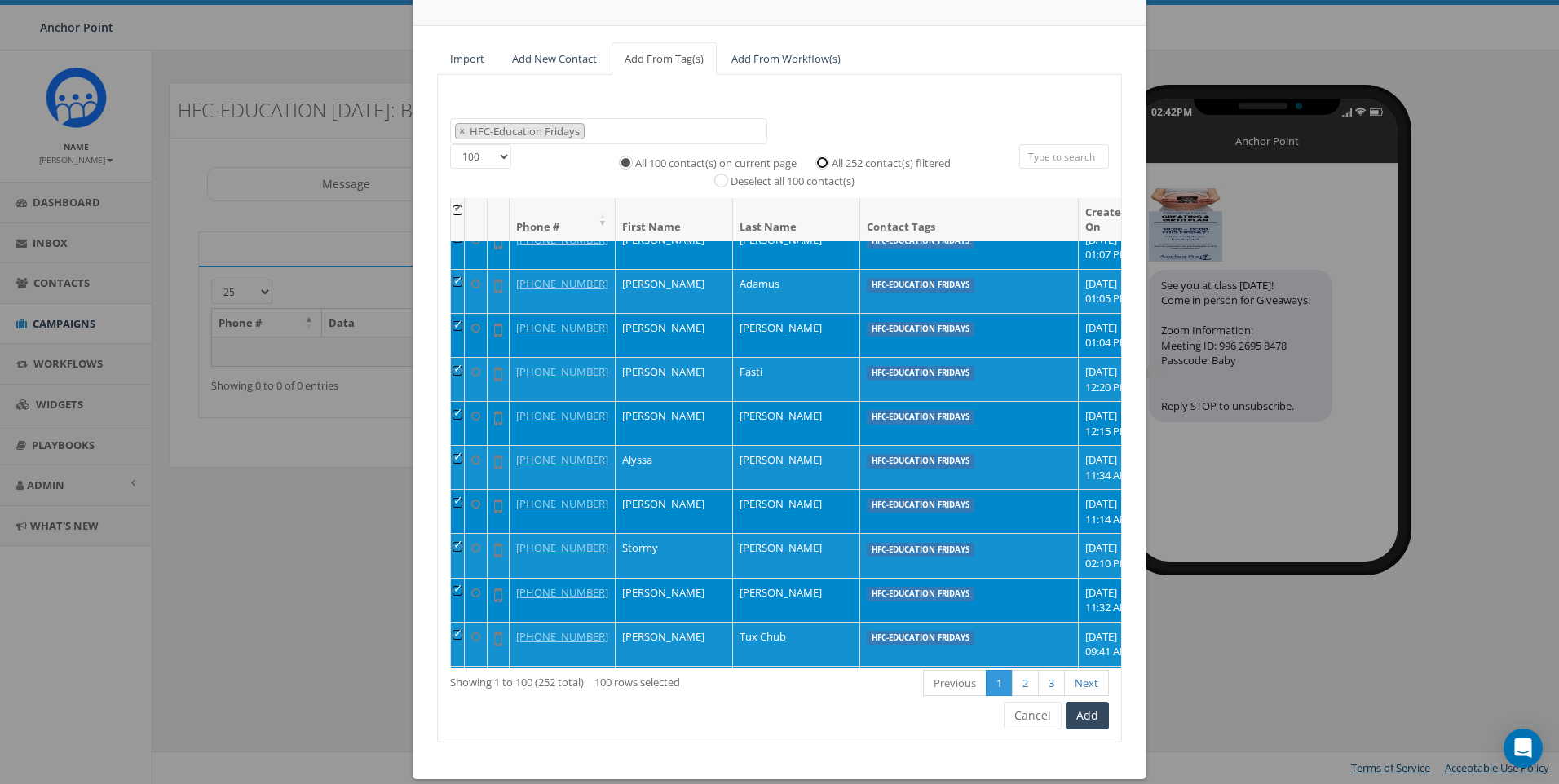
click at [821, 161] on input "All 252 contact(s) filtered" at bounding box center [826, 161] width 10 height 10
radio input "true"
click at [1095, 721] on button "Add" at bounding box center [1087, 715] width 43 height 27
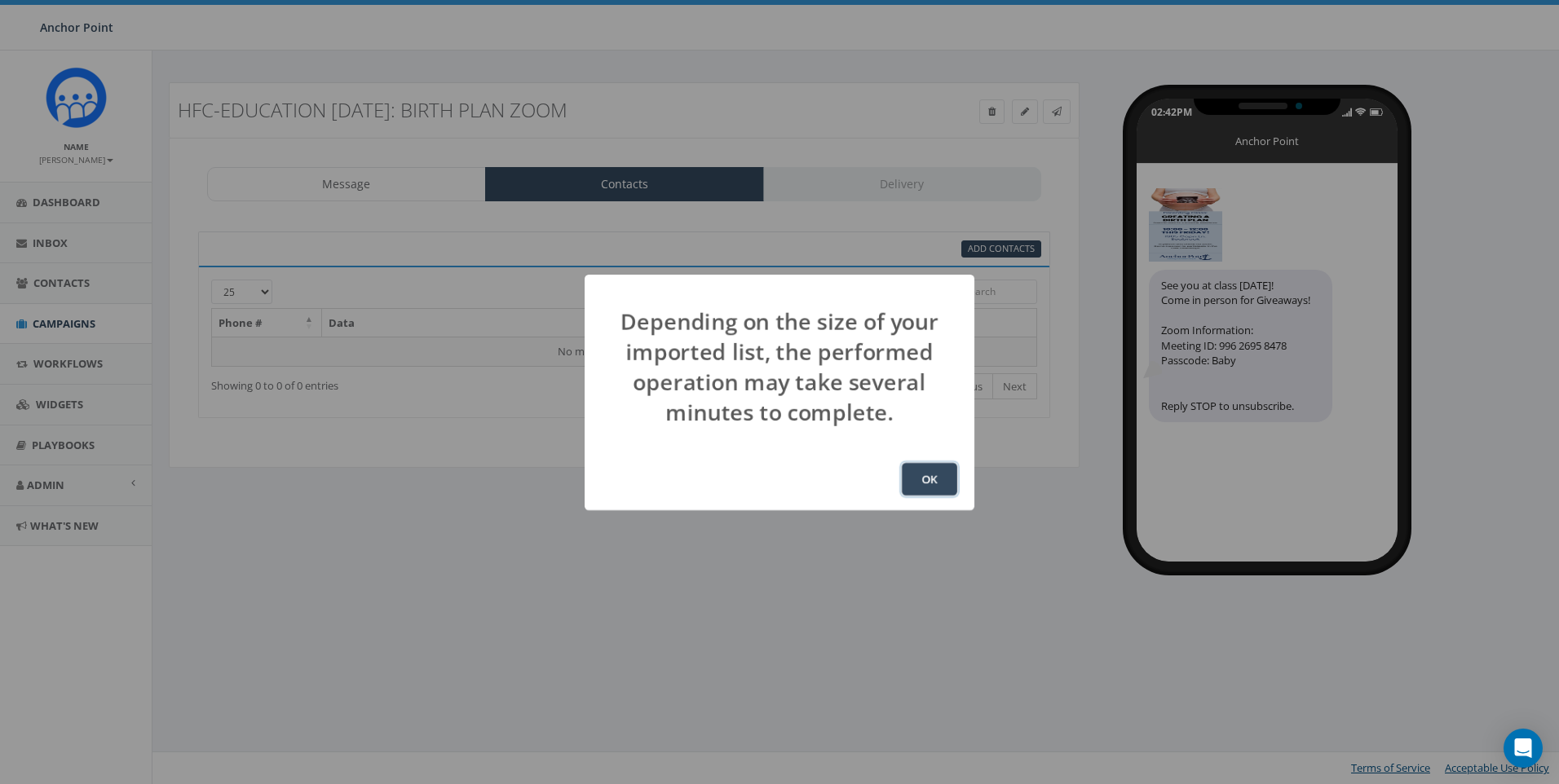
click at [935, 481] on button "OK" at bounding box center [929, 479] width 56 height 33
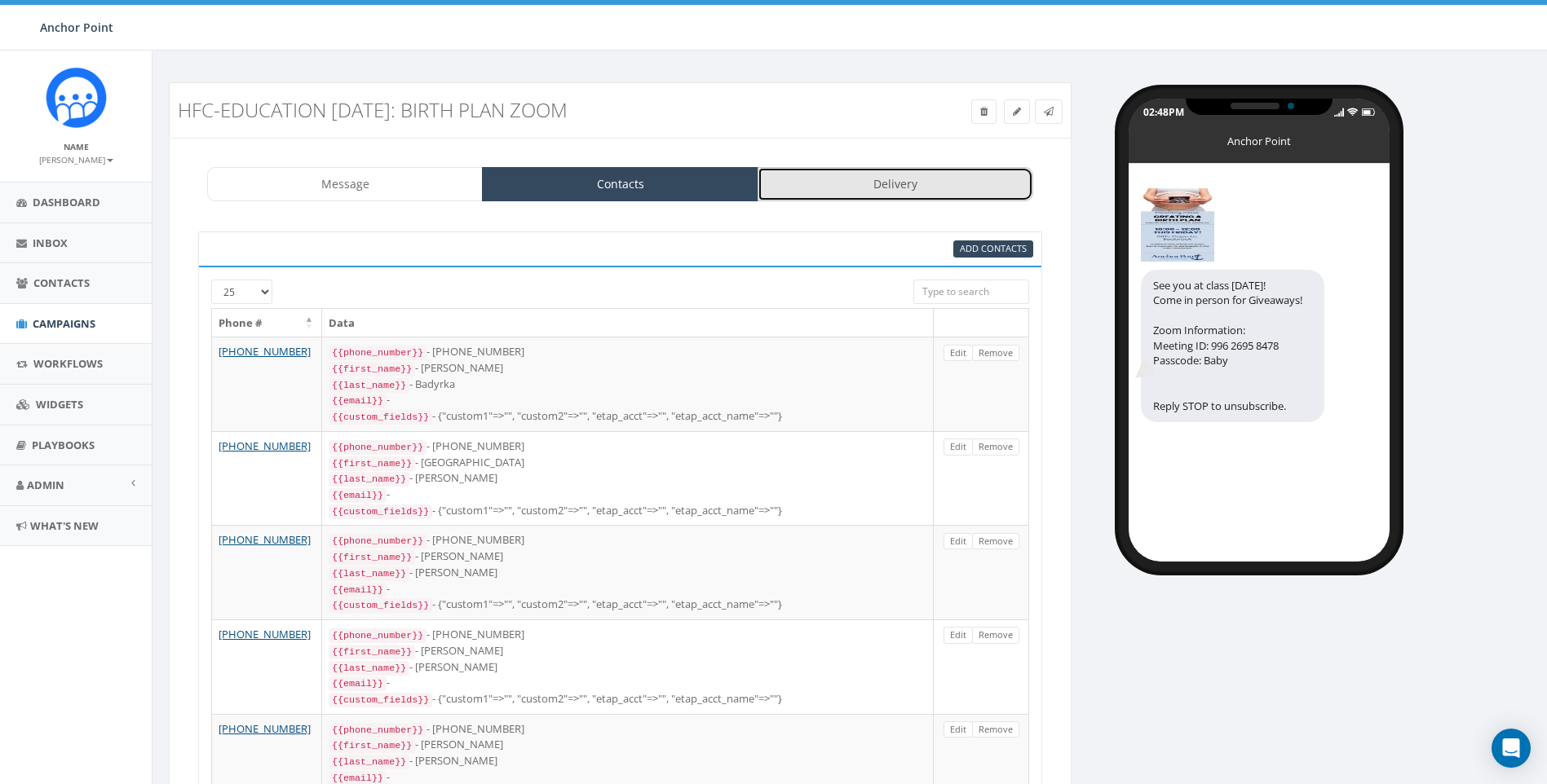
click at [918, 196] on link "Delivery" at bounding box center [895, 185] width 276 height 34
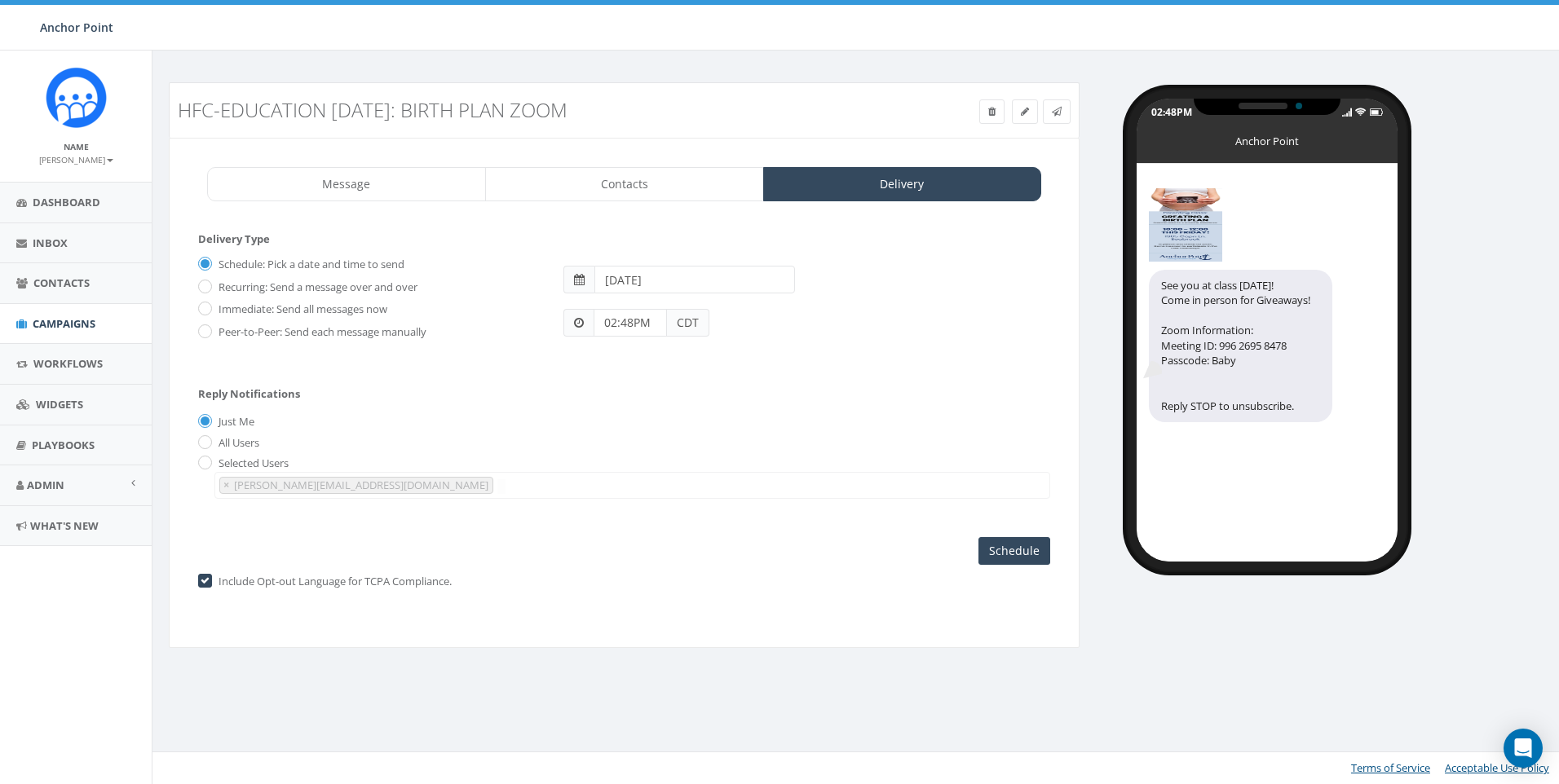
click at [215, 311] on label "Immediate: Send all messages now" at bounding box center [301, 309] width 173 height 16
click at [209, 311] on input "Immediate: Send all messages now" at bounding box center [204, 310] width 10 height 10
radio input "true"
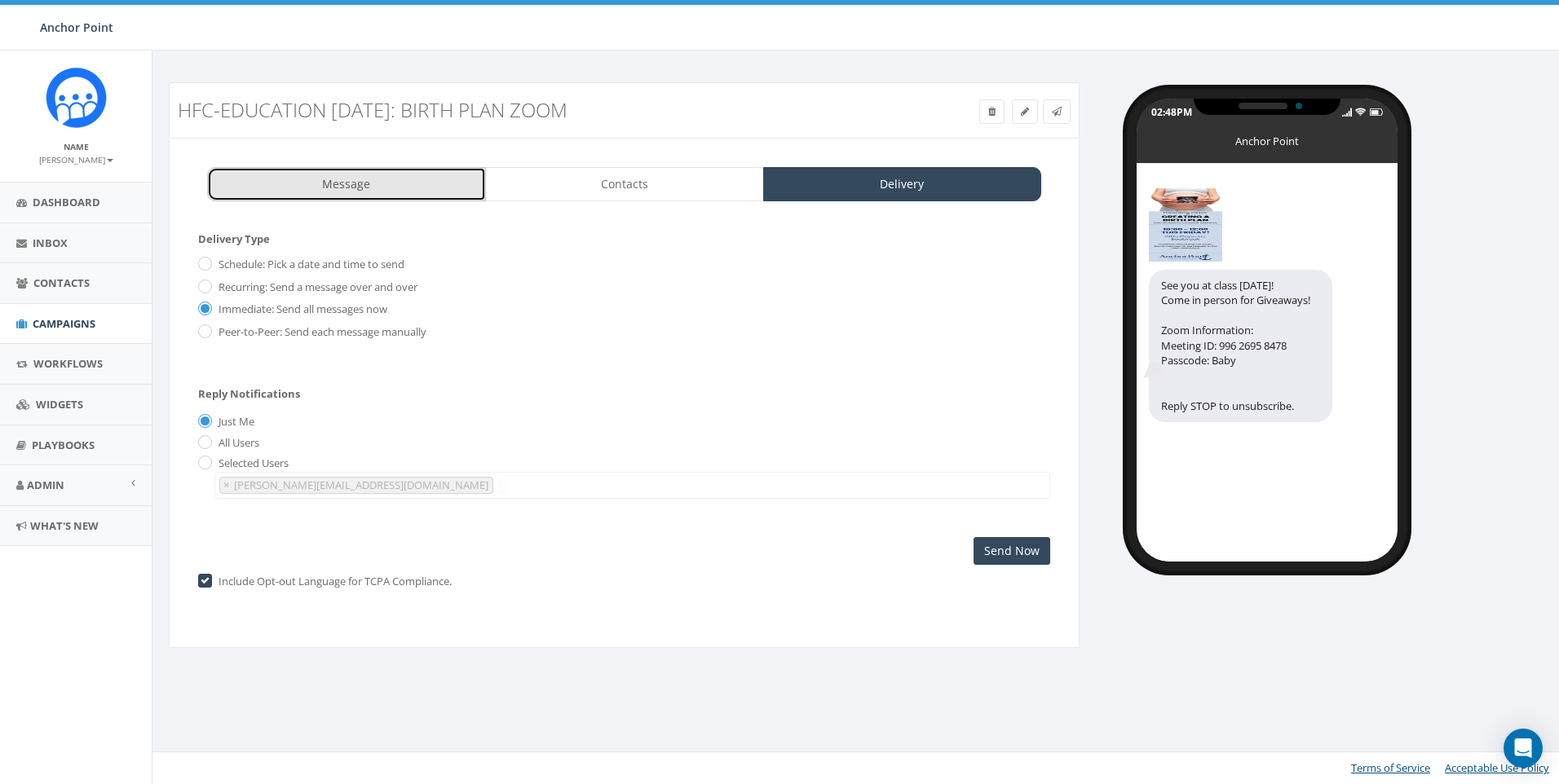
click at [368, 188] on link "Message" at bounding box center [346, 185] width 279 height 34
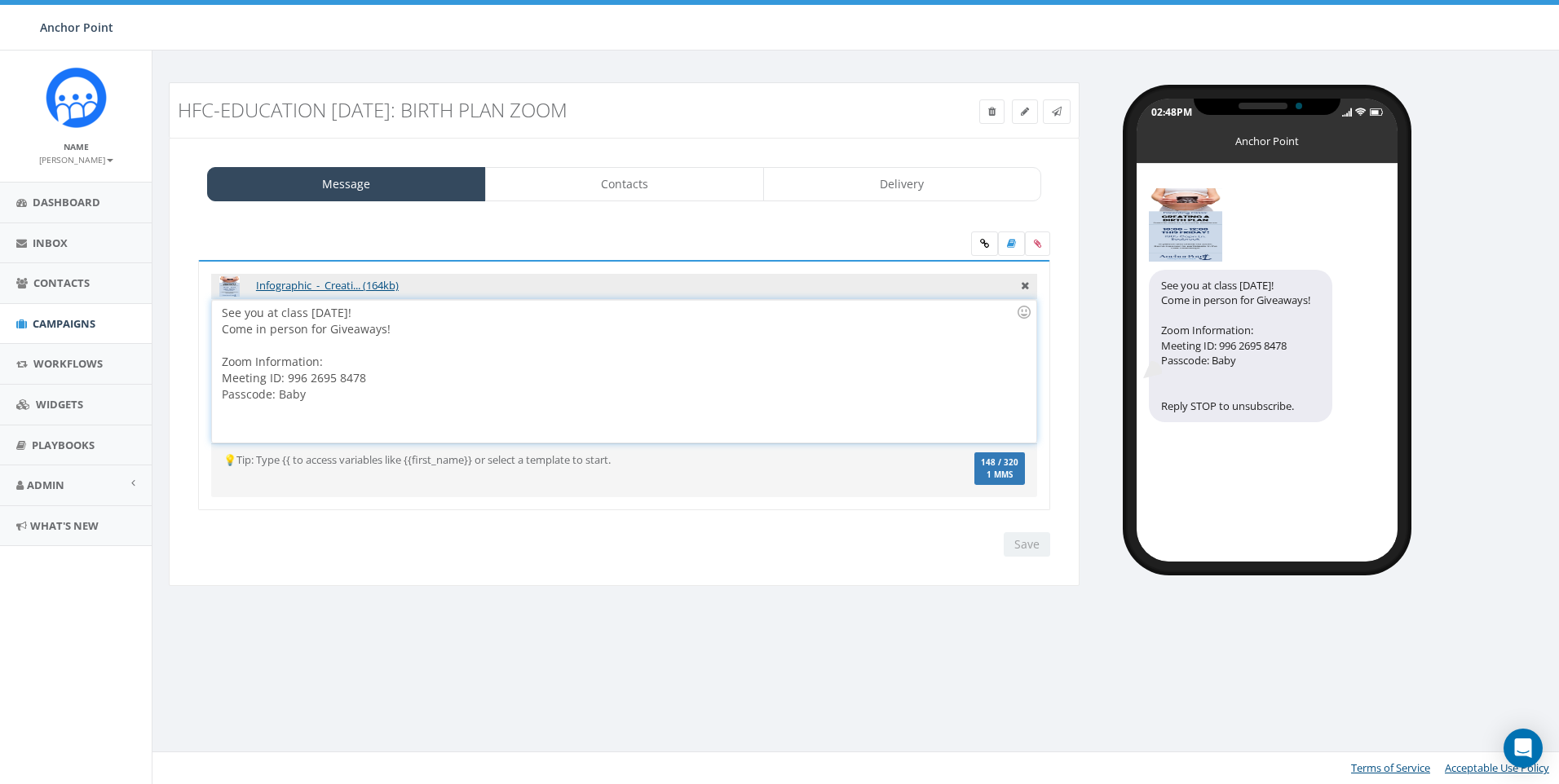
click at [411, 325] on div "See you at class Tomorrow! Come in person for Giveaways! Zoom Information: Meet…" at bounding box center [624, 371] width 824 height 143
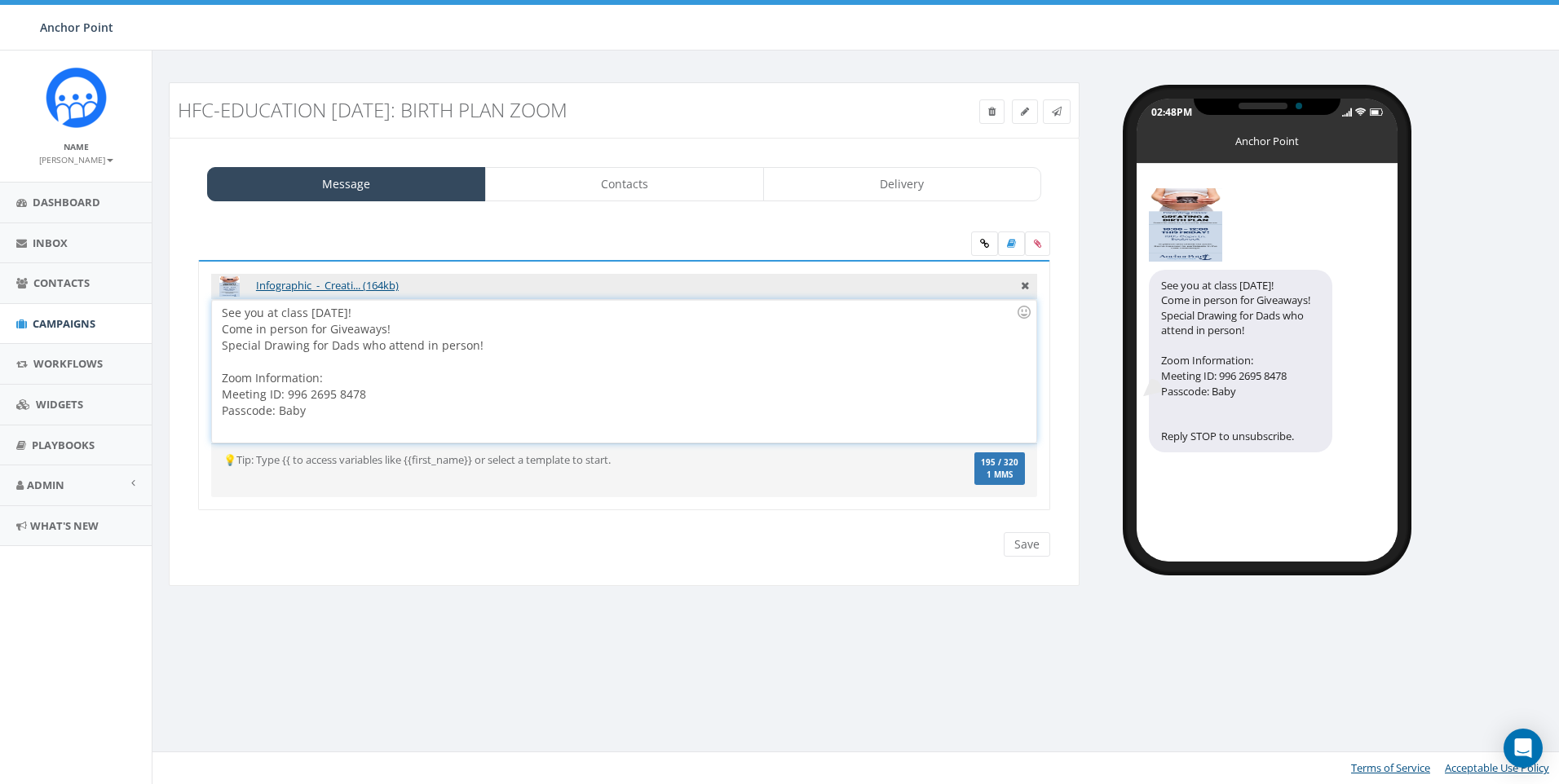
click at [269, 347] on div "Special Drawing for Dads who attend in person! Zoom Information: Meeting ID: 99…" at bounding box center [618, 378] width 795 height 82
click at [1028, 546] on input "Save" at bounding box center [1027, 544] width 46 height 24
click at [908, 180] on link "Delivery" at bounding box center [903, 185] width 279 height 34
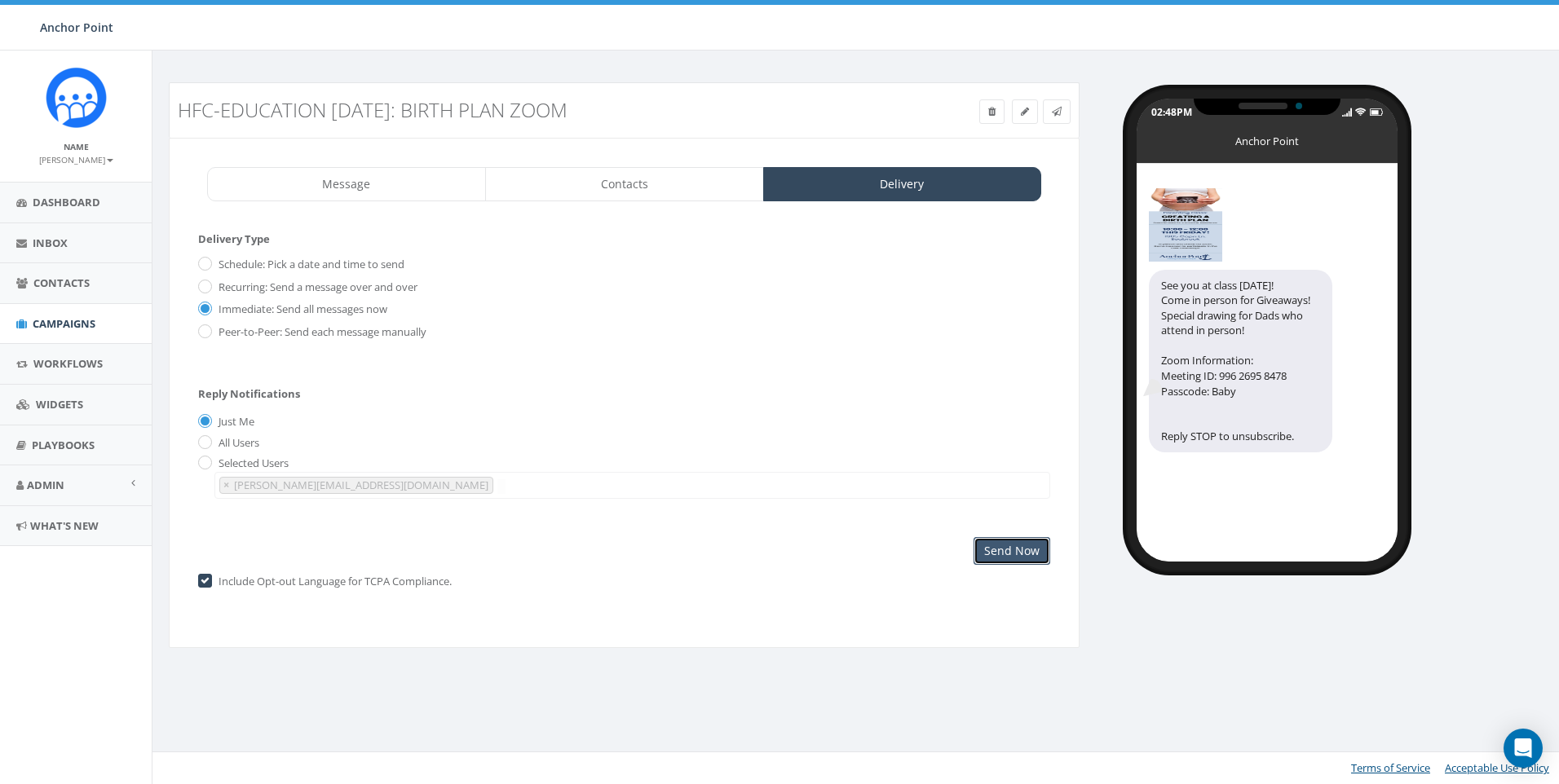
click at [1019, 552] on input "Send Now" at bounding box center [1012, 551] width 76 height 27
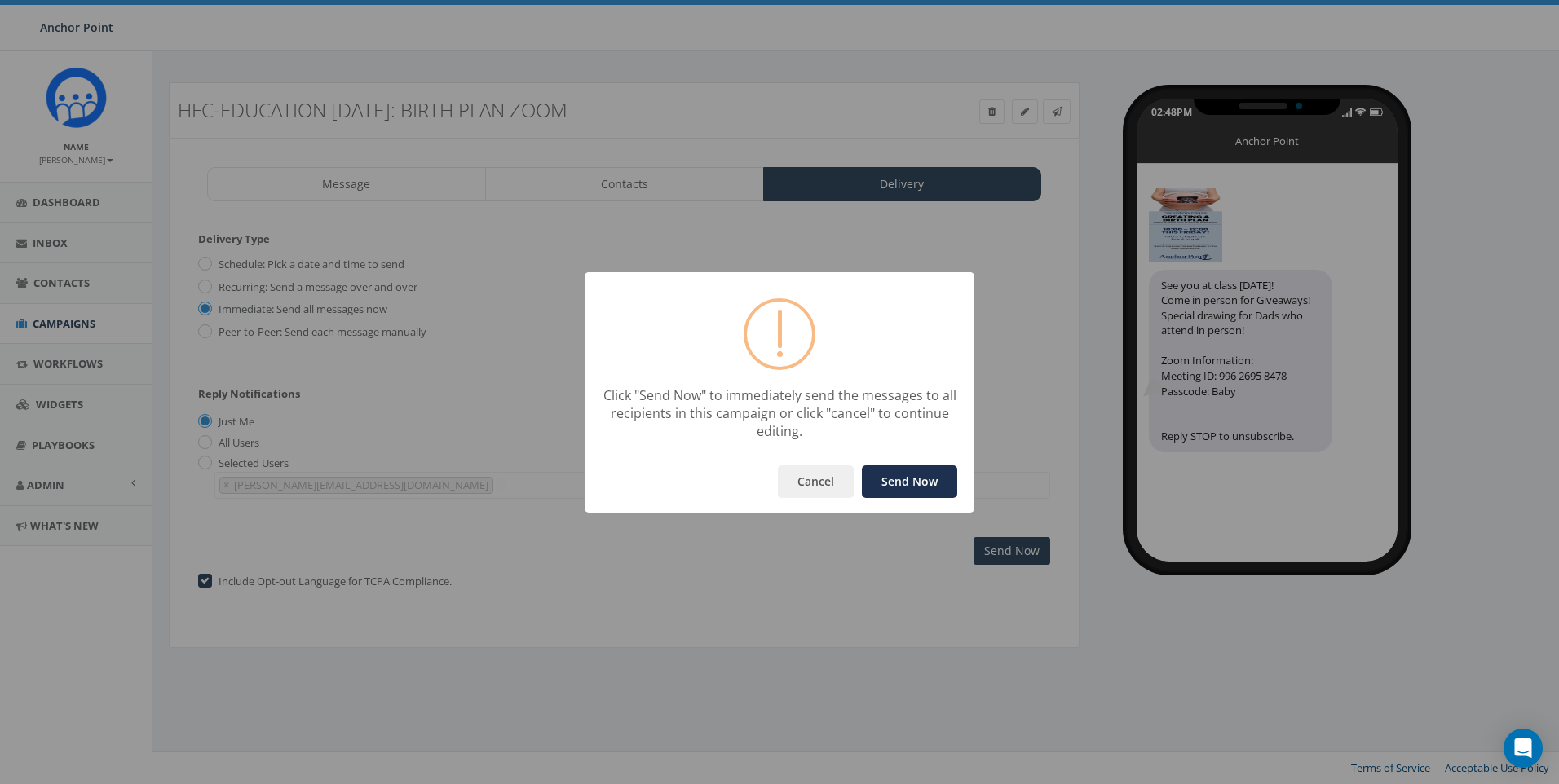
click at [931, 483] on button "Send Now" at bounding box center [910, 482] width 95 height 33
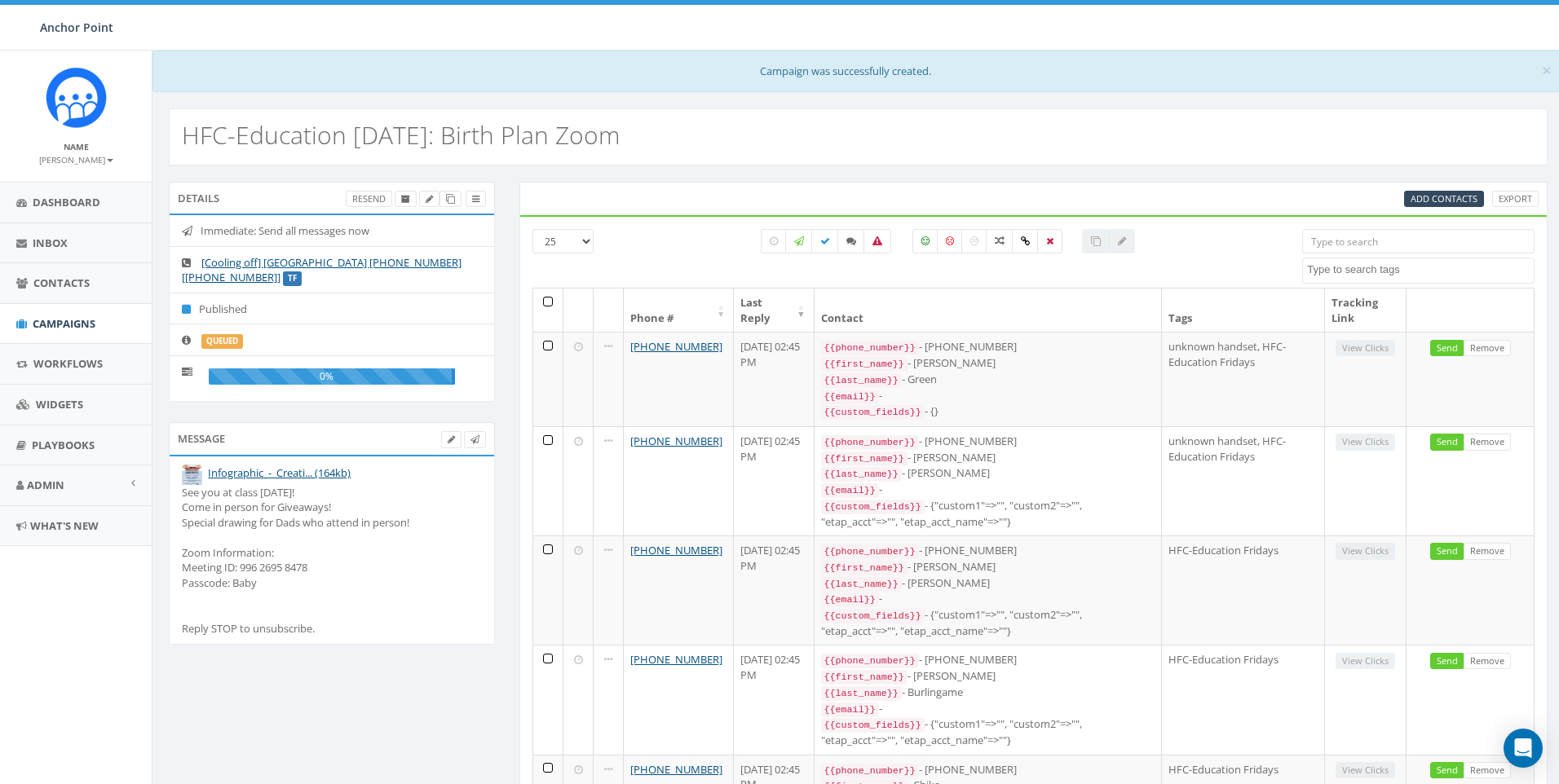
select select
